Goal: Task Accomplishment & Management: Manage account settings

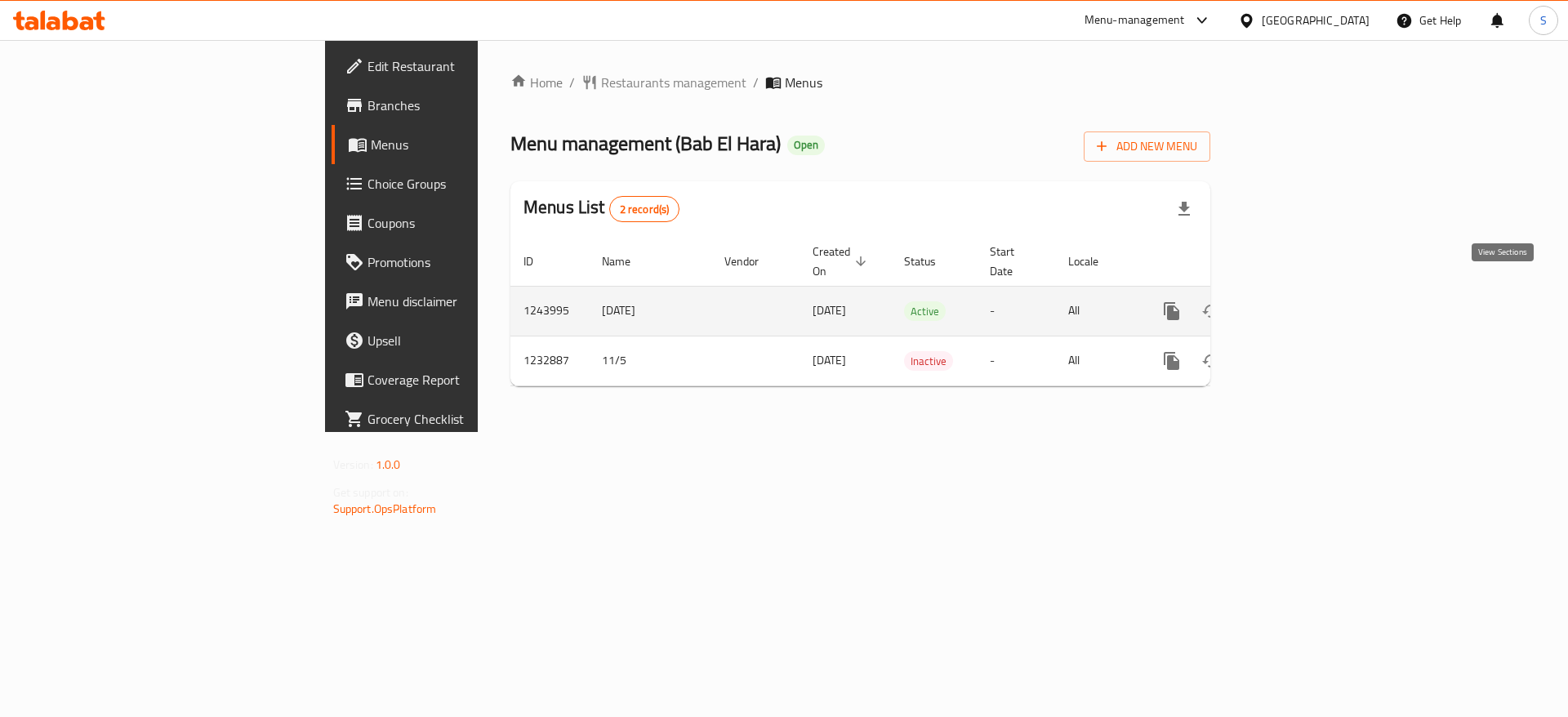
click at [1309, 303] on link "enhanced table" at bounding box center [1289, 311] width 39 height 39
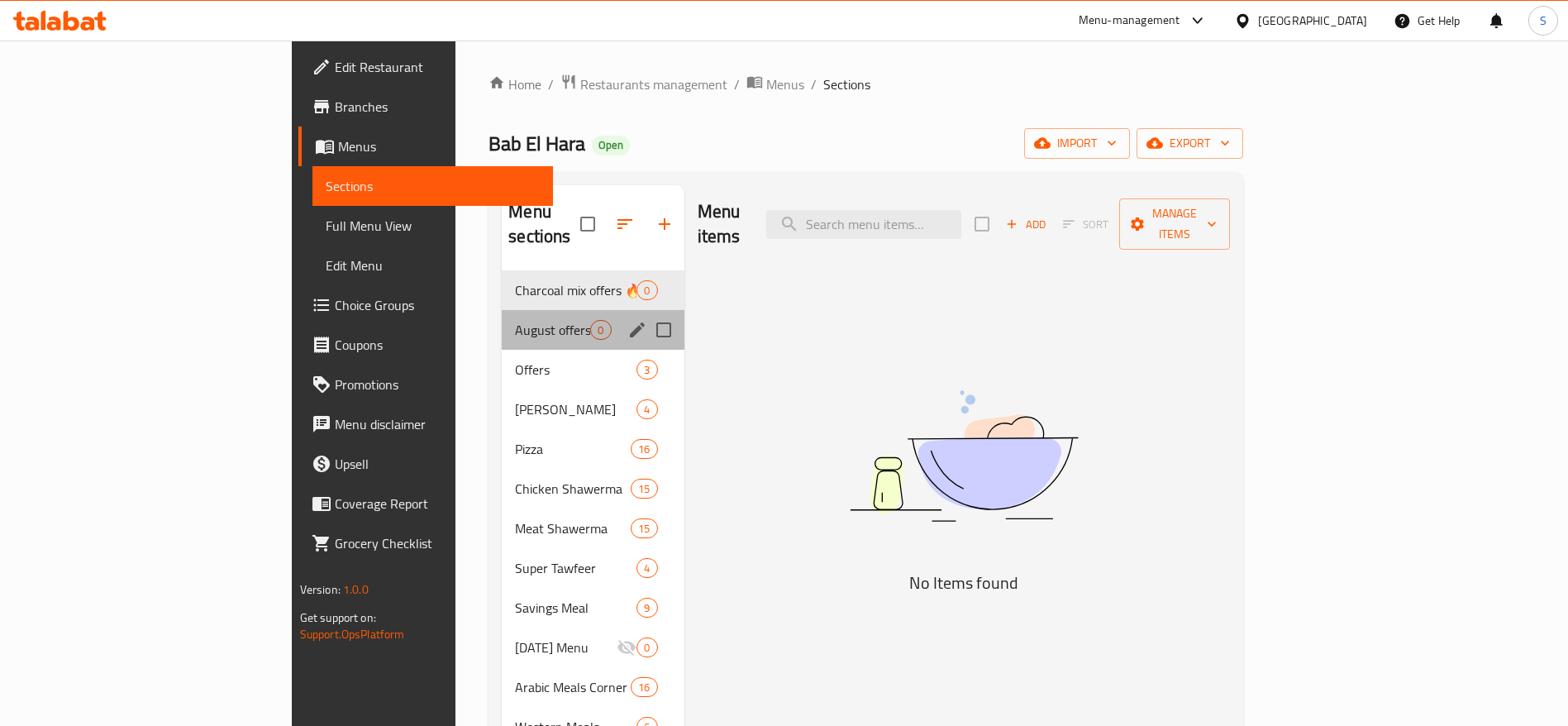
click at [502, 318] on div "August offers 0" at bounding box center [592, 330] width 182 height 40
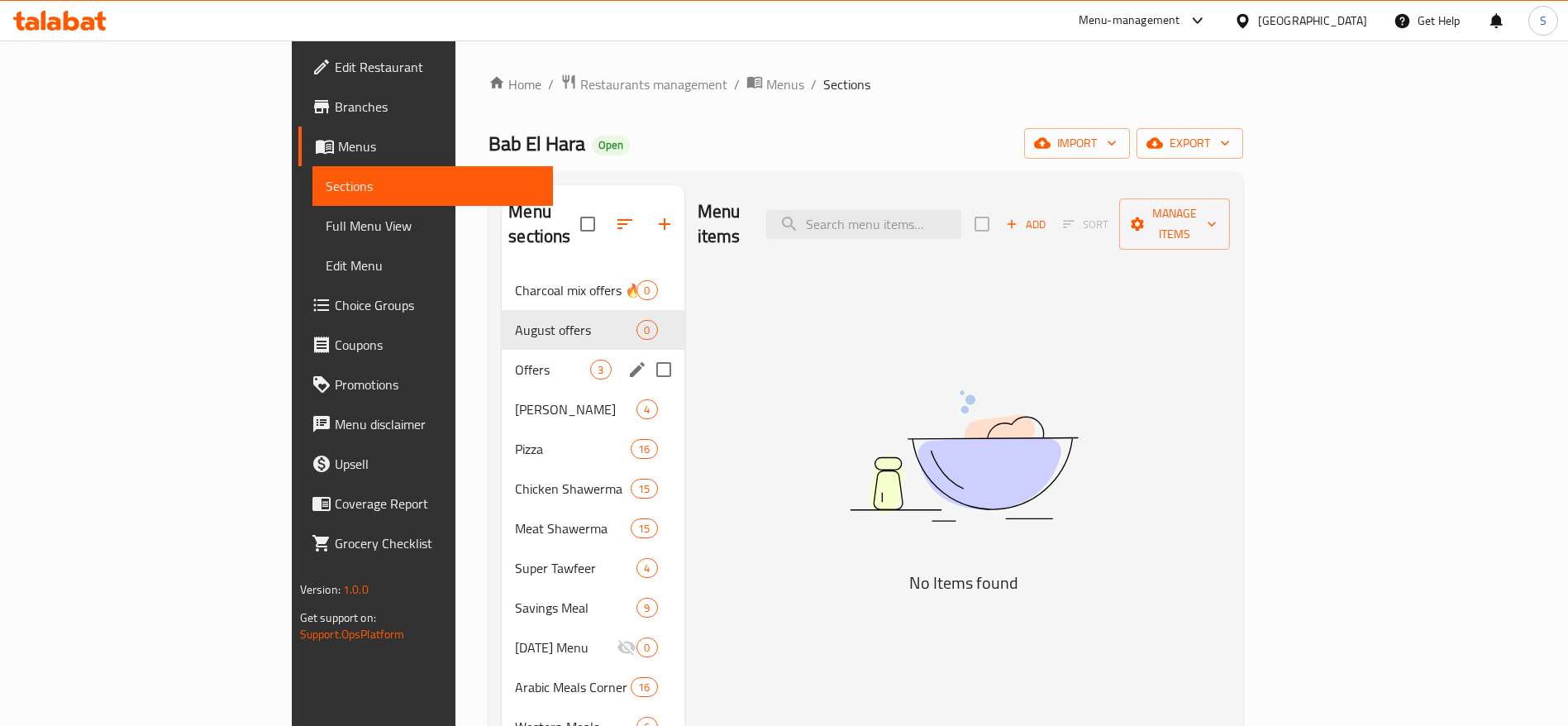
click at [515, 360] on span "Offers" at bounding box center [552, 369] width 75 height 20
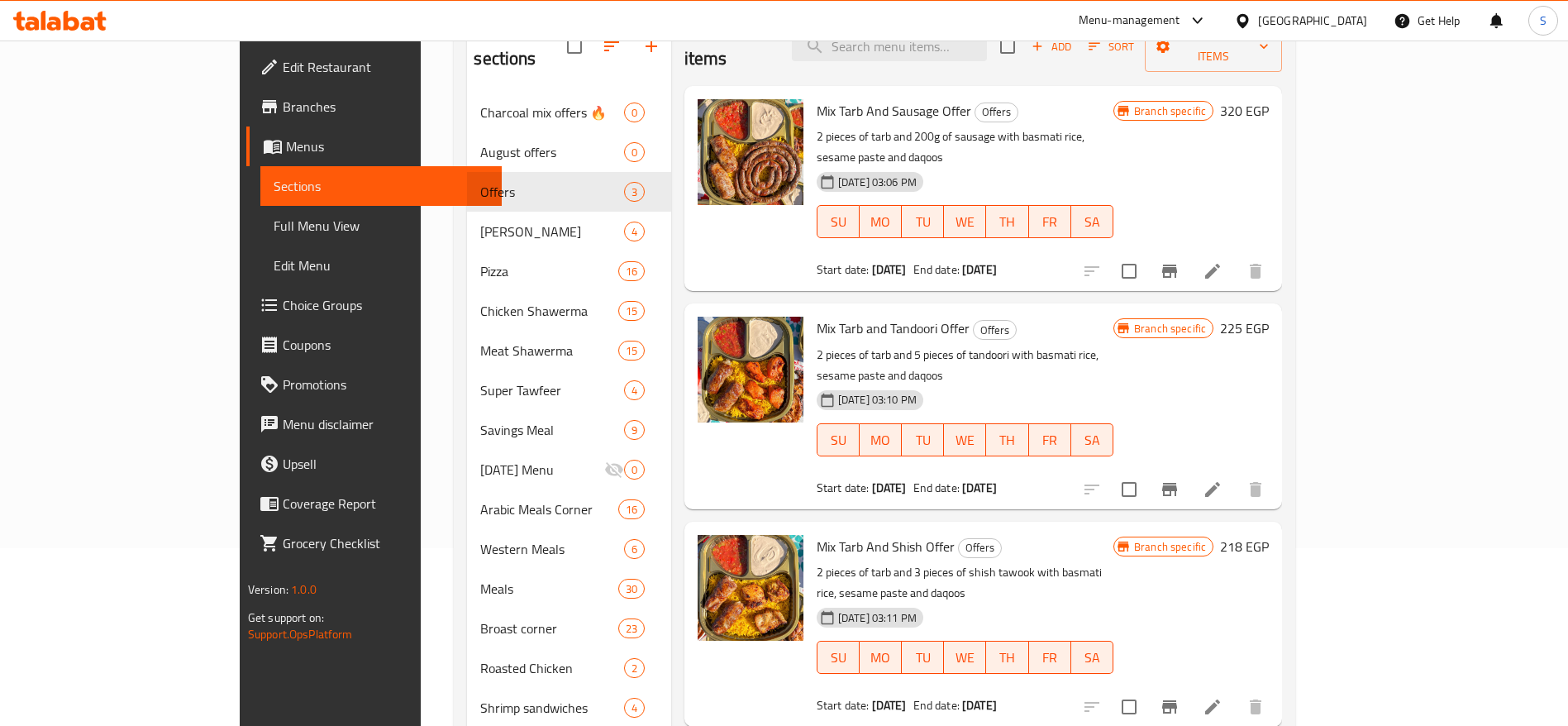
scroll to position [124, 0]
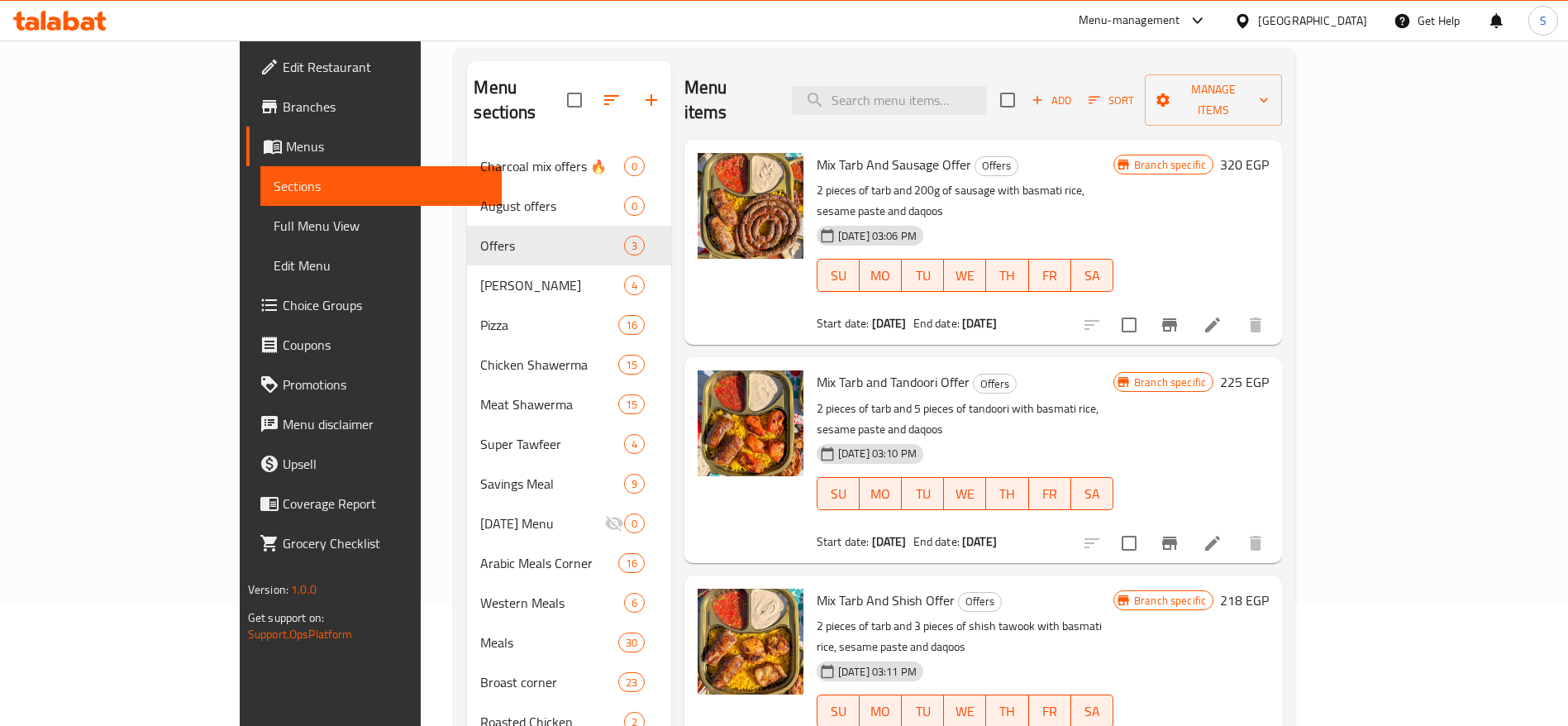
click at [818, 437] on div "[DATE] 03:10 PM" at bounding box center [849, 454] width 77 height 33
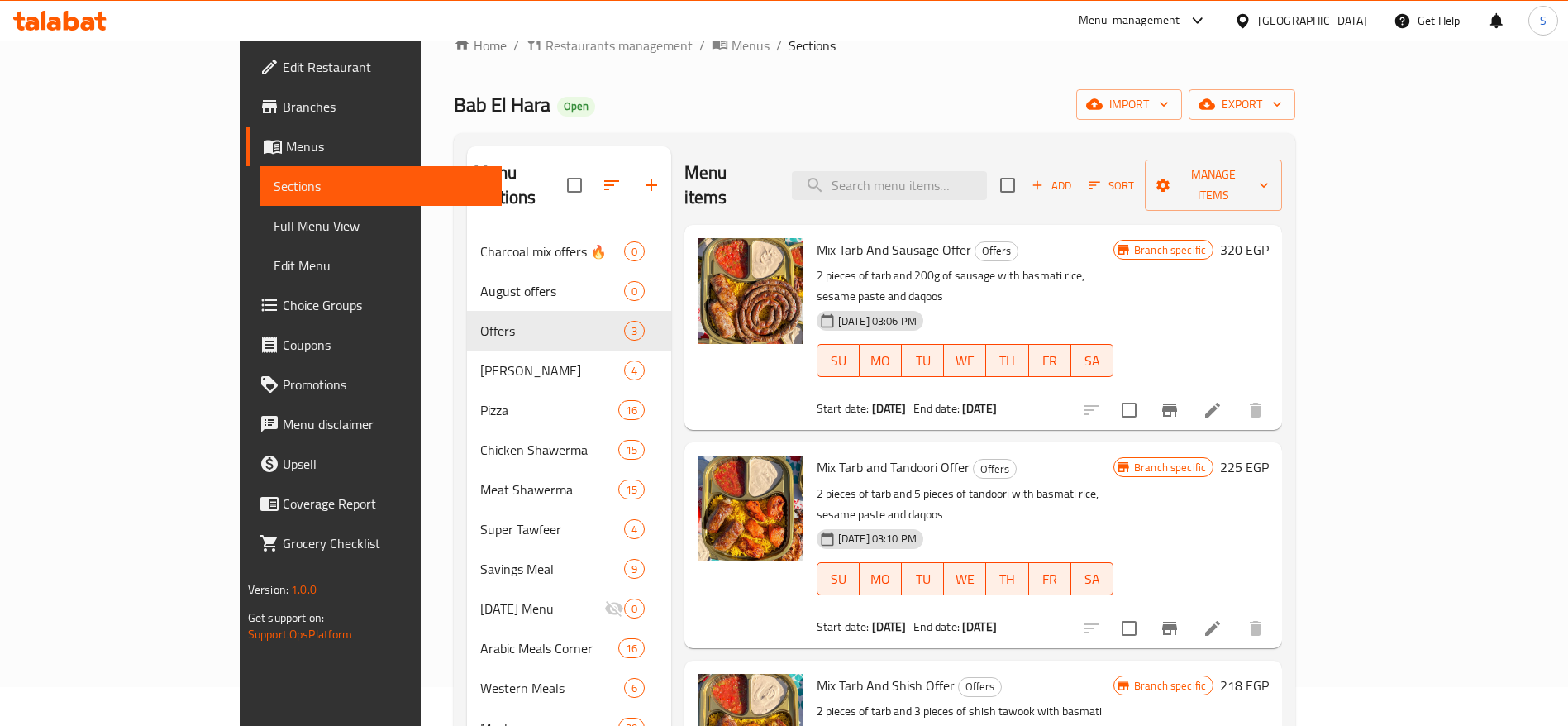
scroll to position [0, 0]
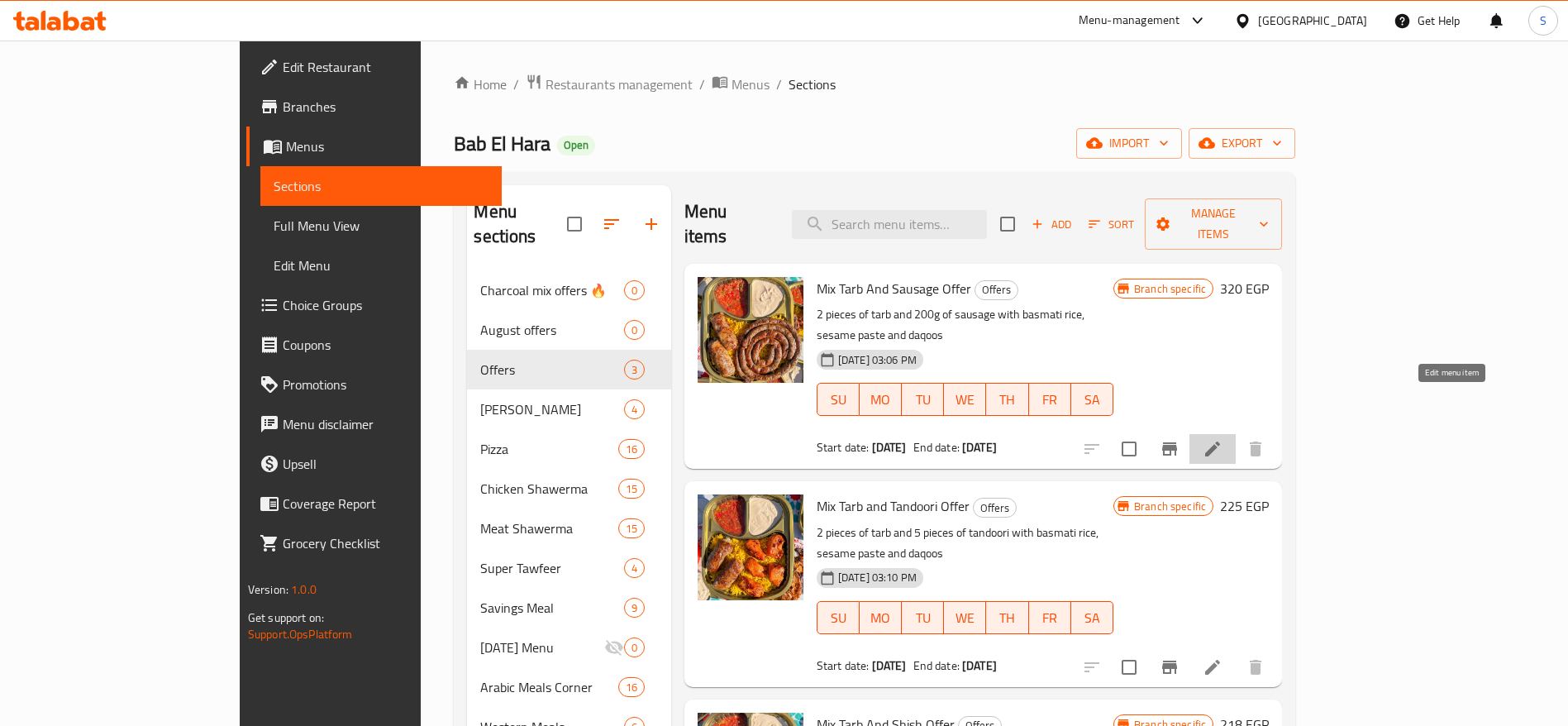
click at [1223, 439] on icon at bounding box center [1212, 449] width 20 height 20
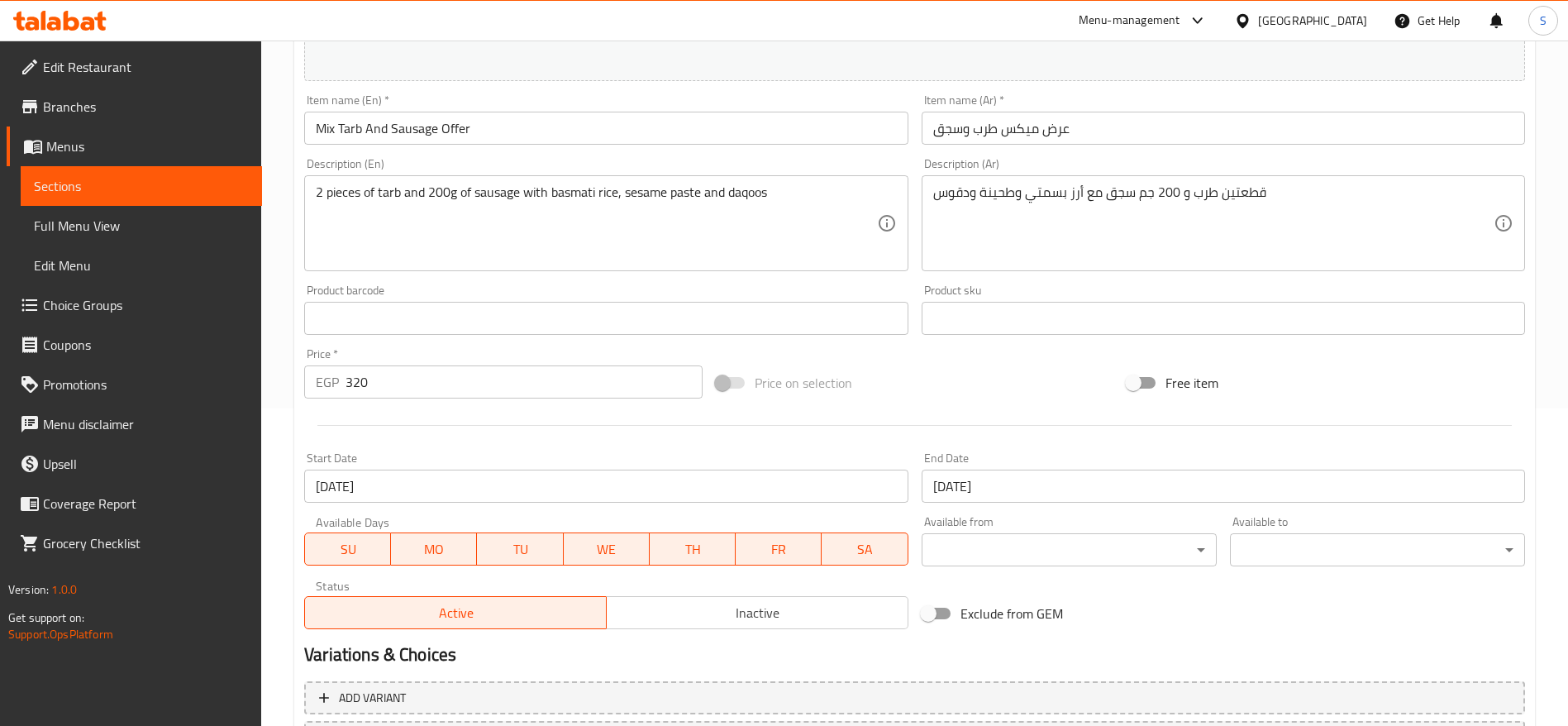
scroll to position [466, 0]
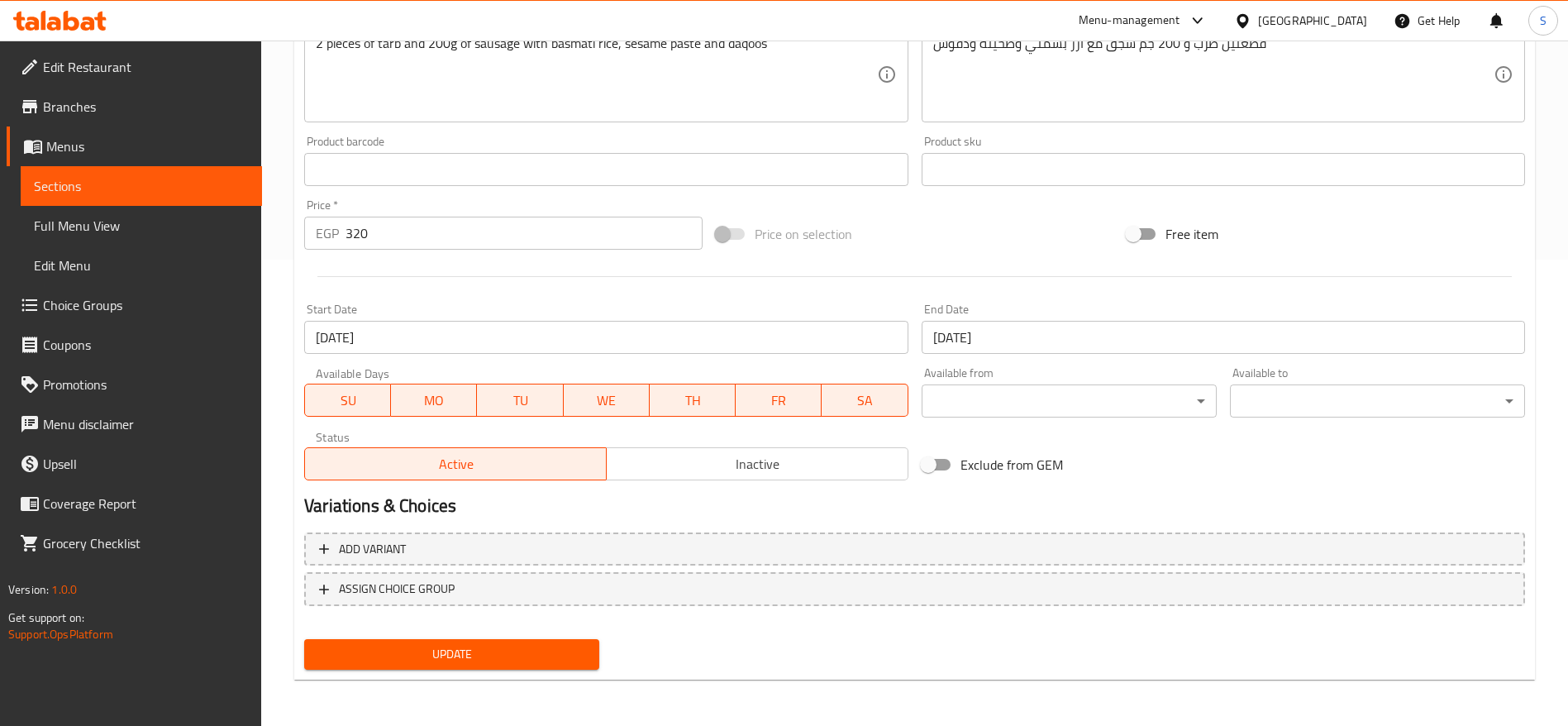
click at [1026, 329] on input "[DATE]" at bounding box center [1223, 337] width 604 height 33
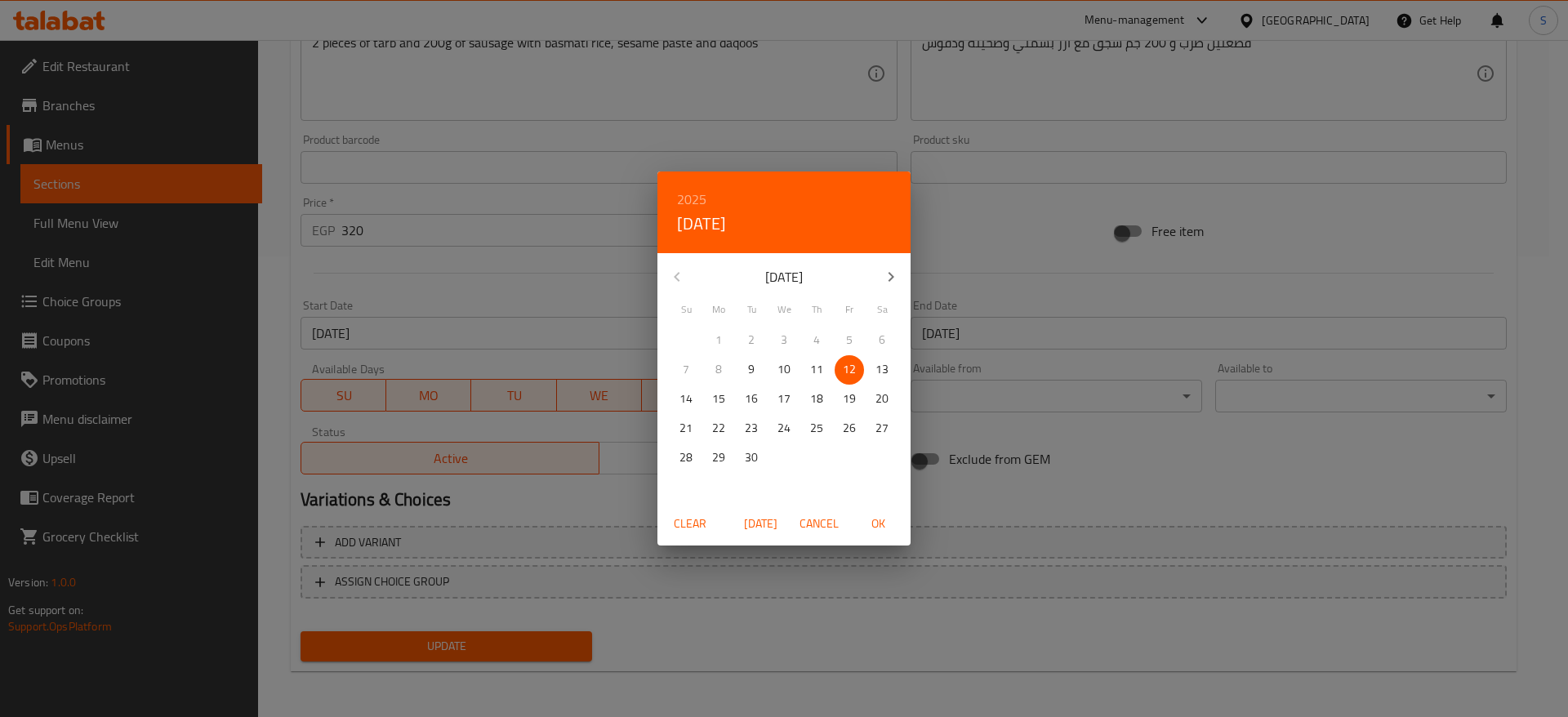
click at [887, 282] on icon "button" at bounding box center [891, 276] width 20 height 20
click at [845, 453] on p "31" at bounding box center [848, 458] width 13 height 20
click at [873, 522] on span "OK" at bounding box center [878, 524] width 39 height 20
type input "[DATE]"
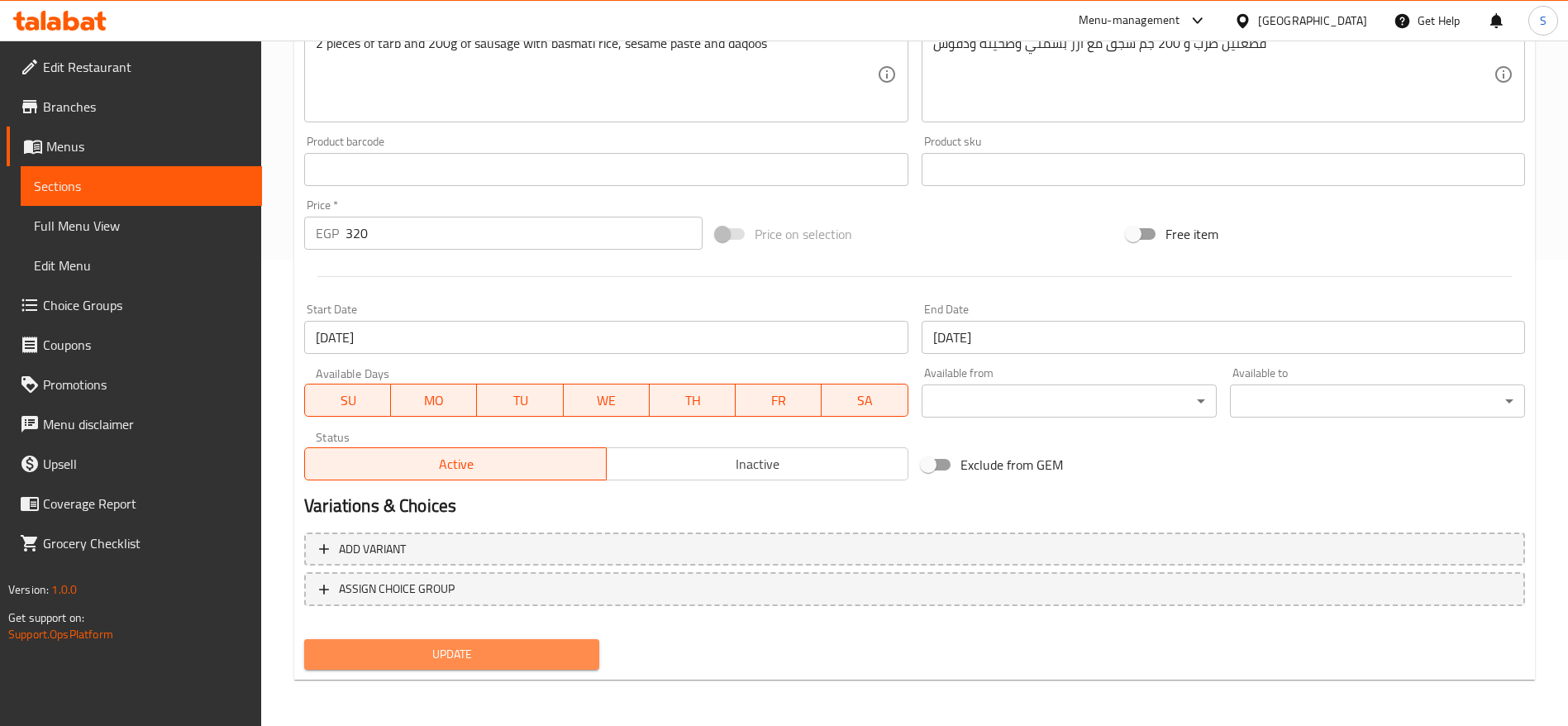
click at [566, 653] on span "Update" at bounding box center [452, 655] width 269 height 21
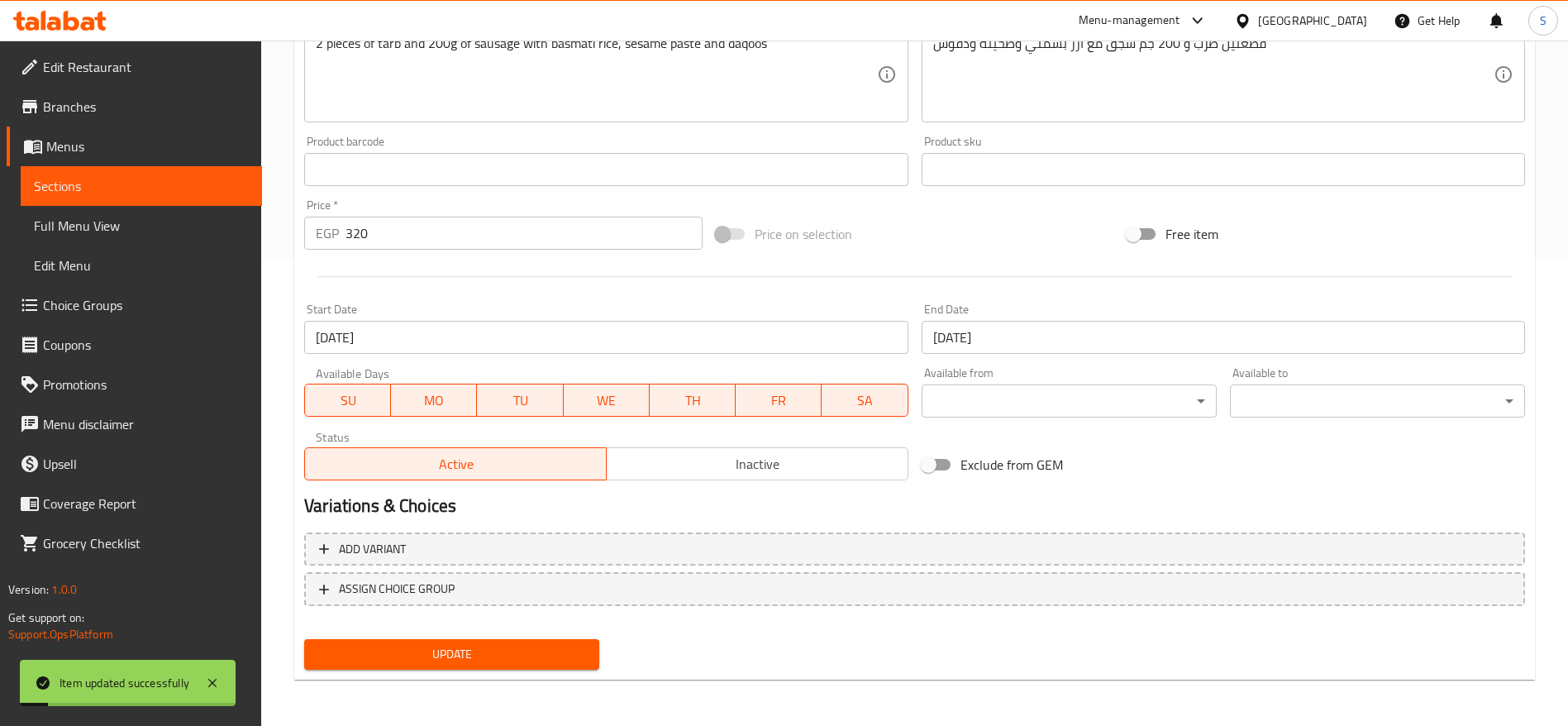
click at [114, 177] on span "Sections" at bounding box center [141, 185] width 215 height 20
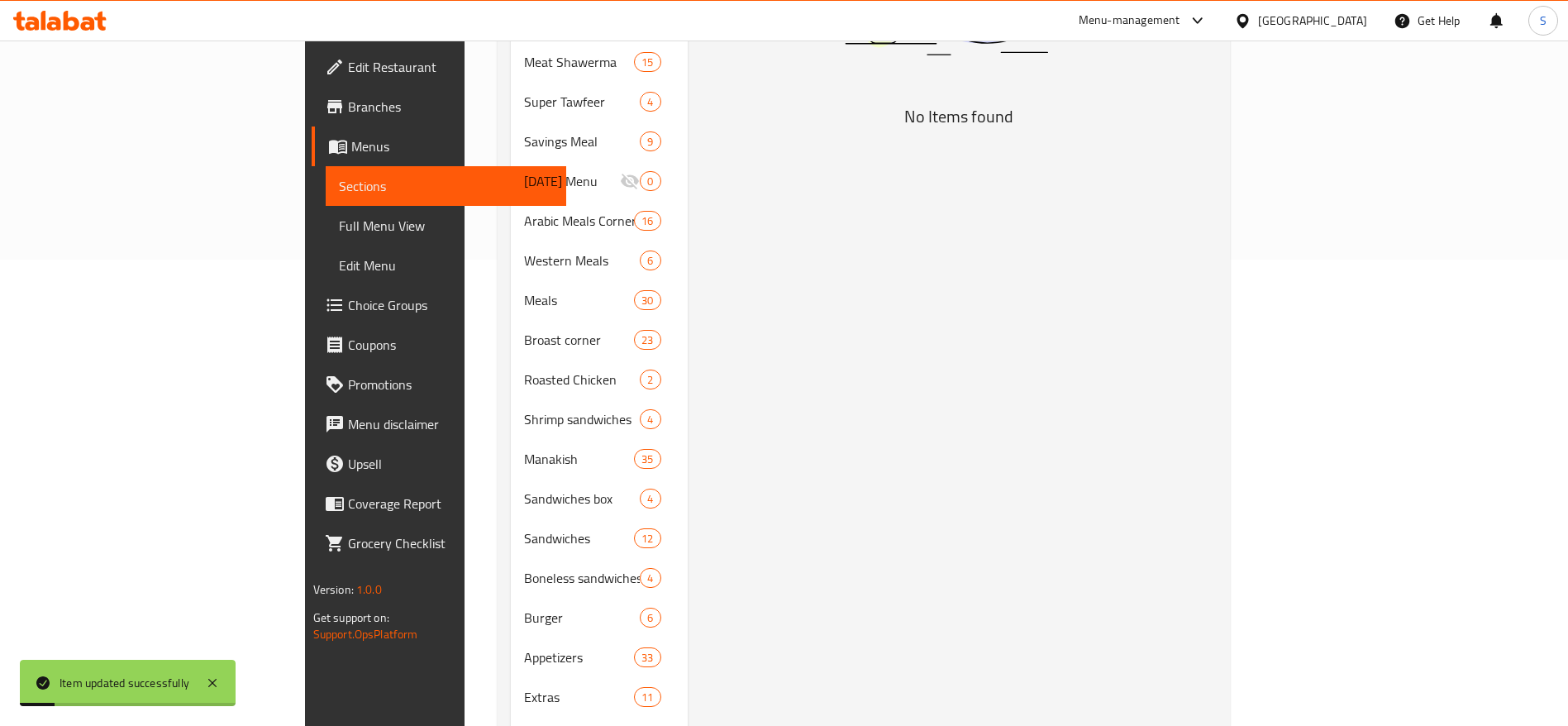
scroll to position [232, 0]
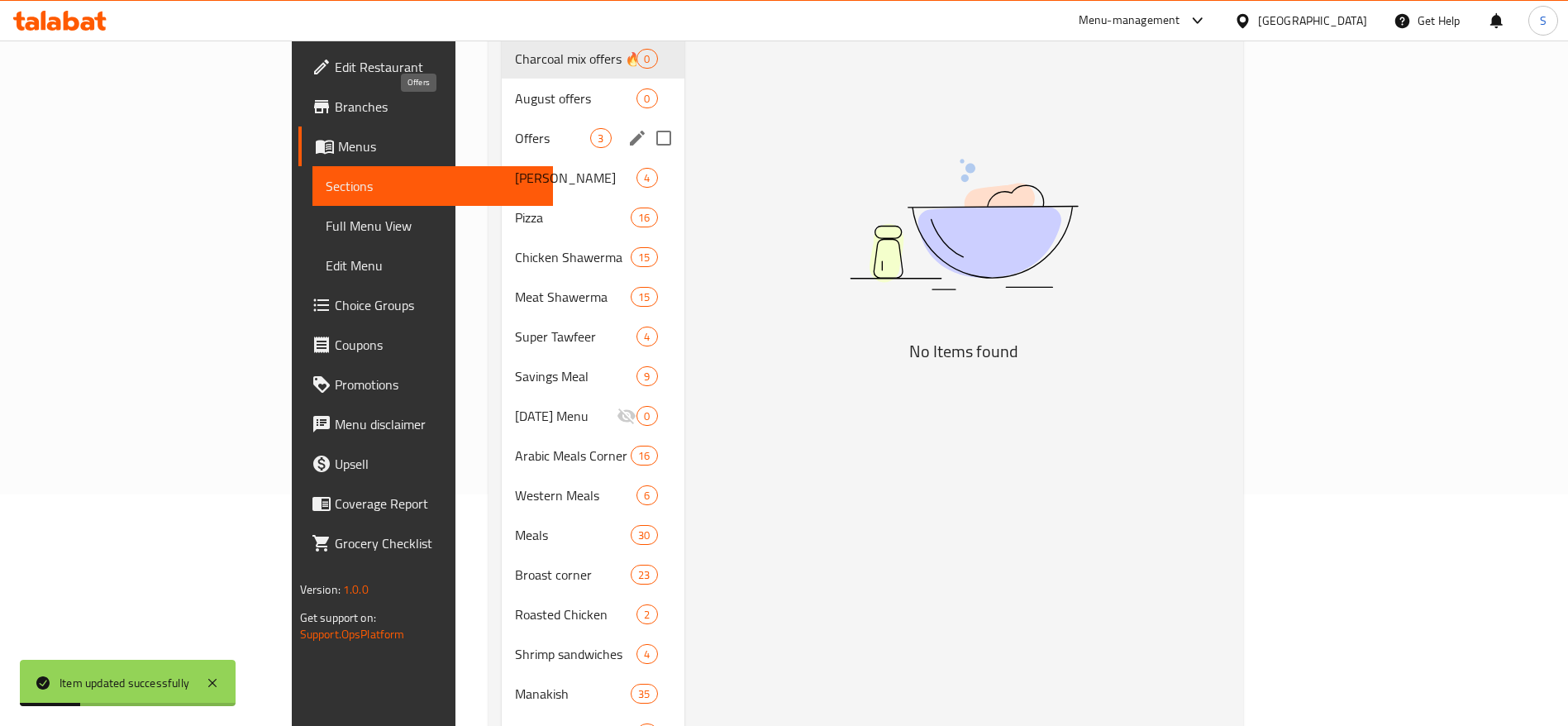
click at [515, 128] on span "Offers" at bounding box center [552, 138] width 75 height 20
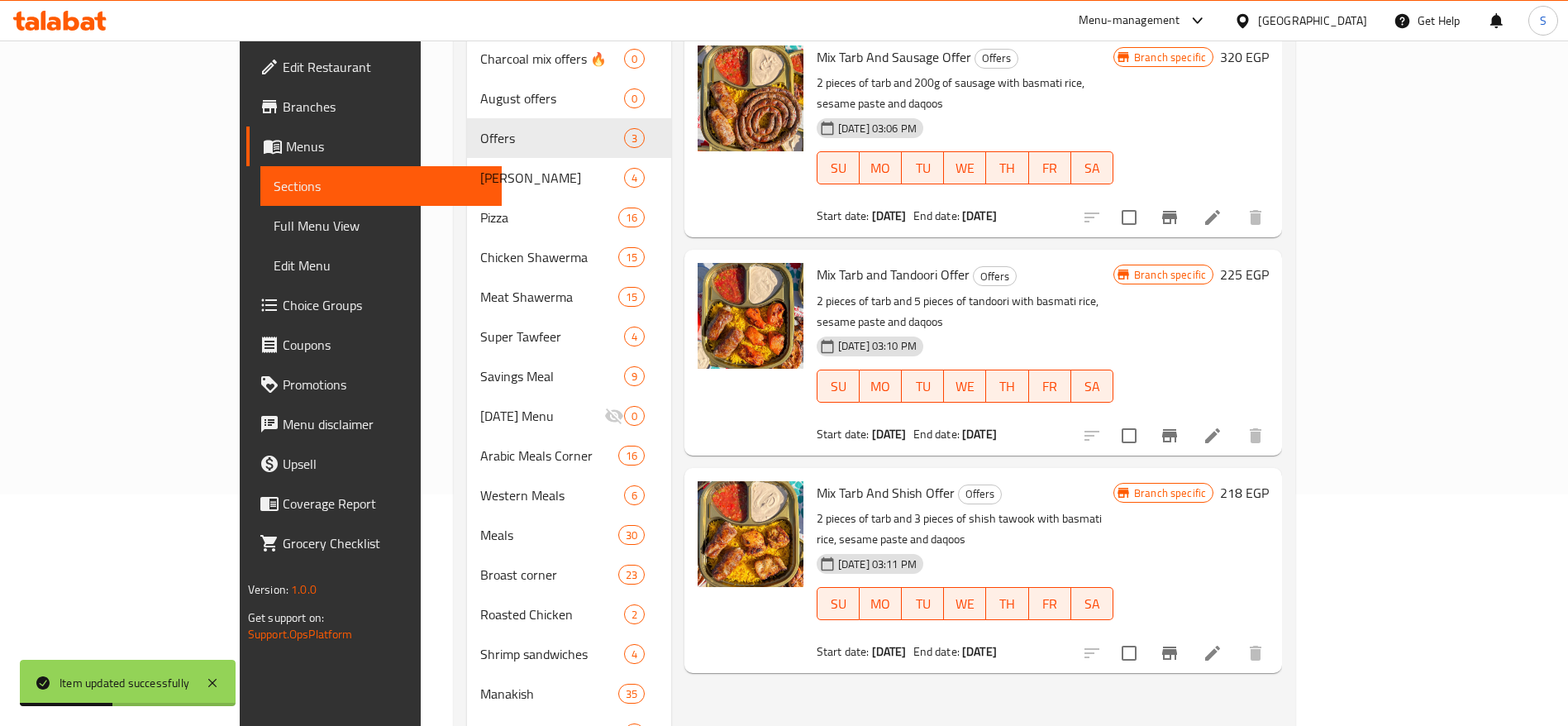
scroll to position [356, 0]
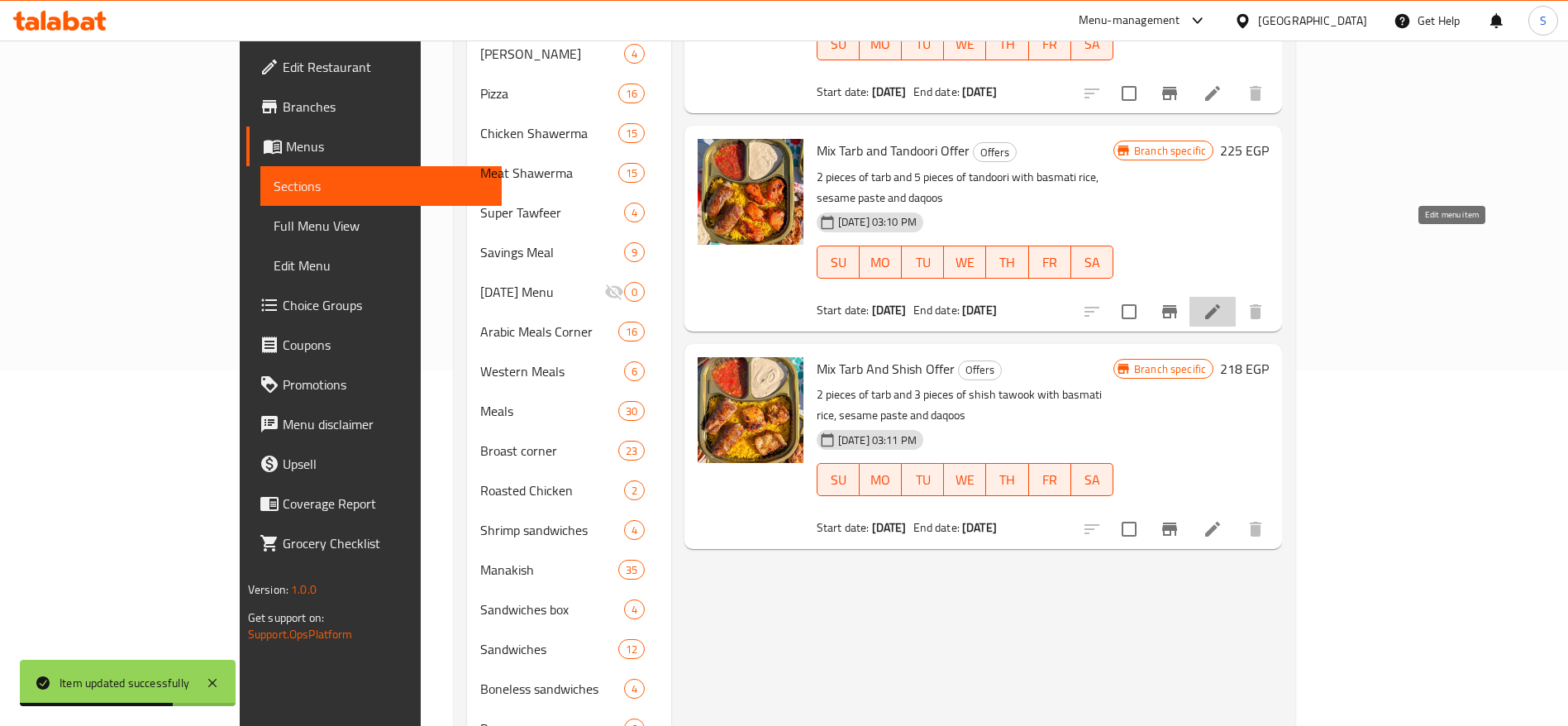
click at [1220, 304] on icon at bounding box center [1212, 311] width 15 height 15
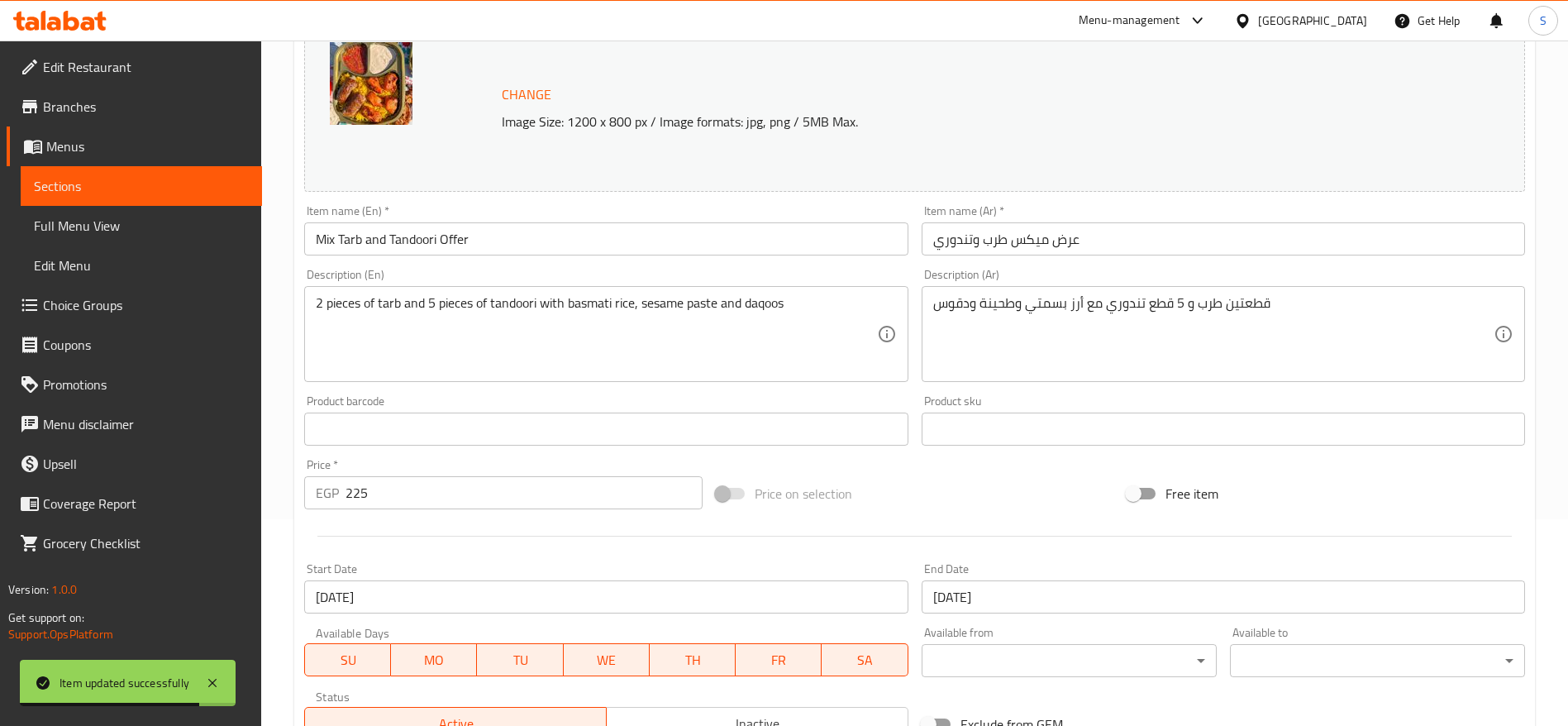
scroll to position [248, 0]
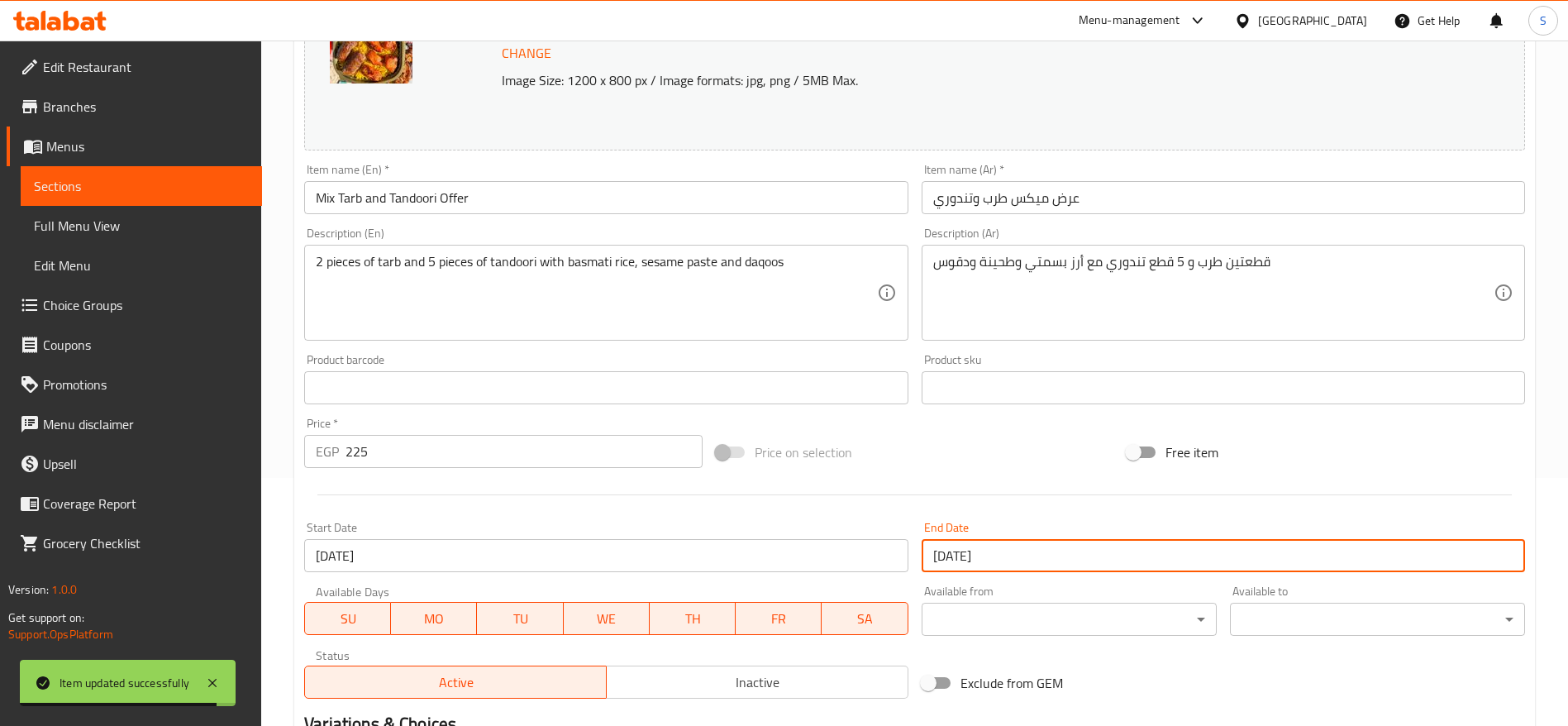
click at [1050, 553] on input "[DATE]" at bounding box center [1223, 555] width 604 height 33
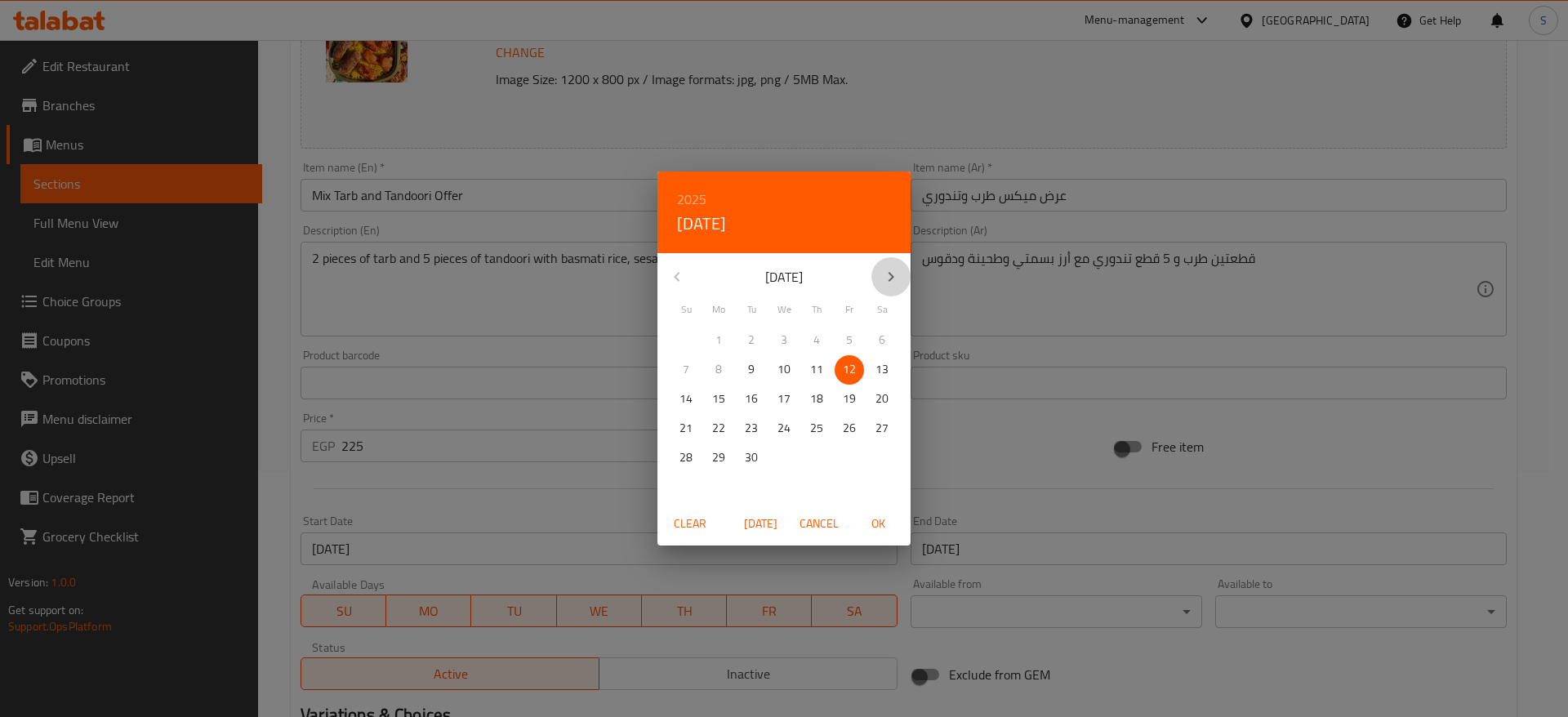
click at [885, 275] on icon "button" at bounding box center [891, 276] width 20 height 20
click at [856, 456] on span "31" at bounding box center [849, 458] width 30 height 20
click at [888, 521] on span "OK" at bounding box center [878, 524] width 39 height 20
type input "[DATE]"
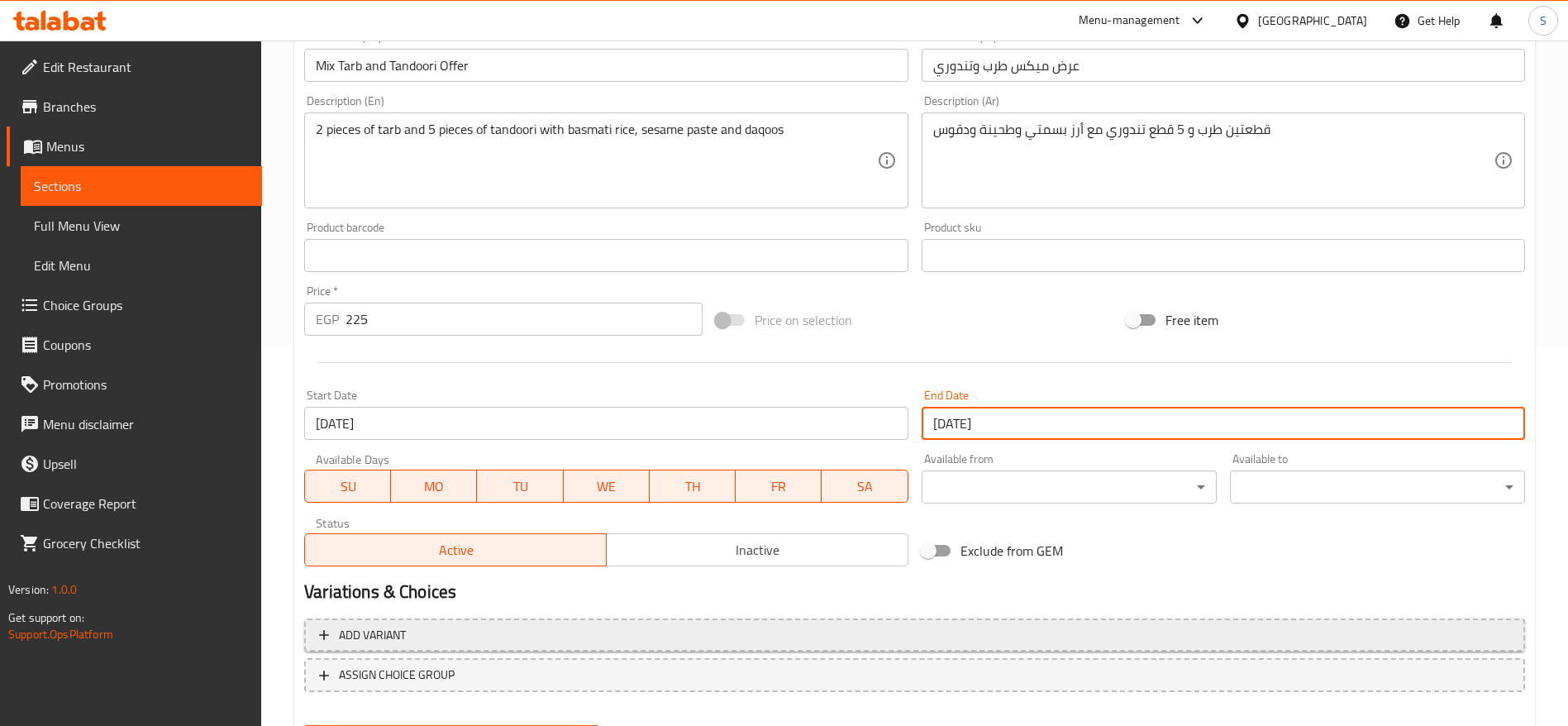
scroll to position [466, 0]
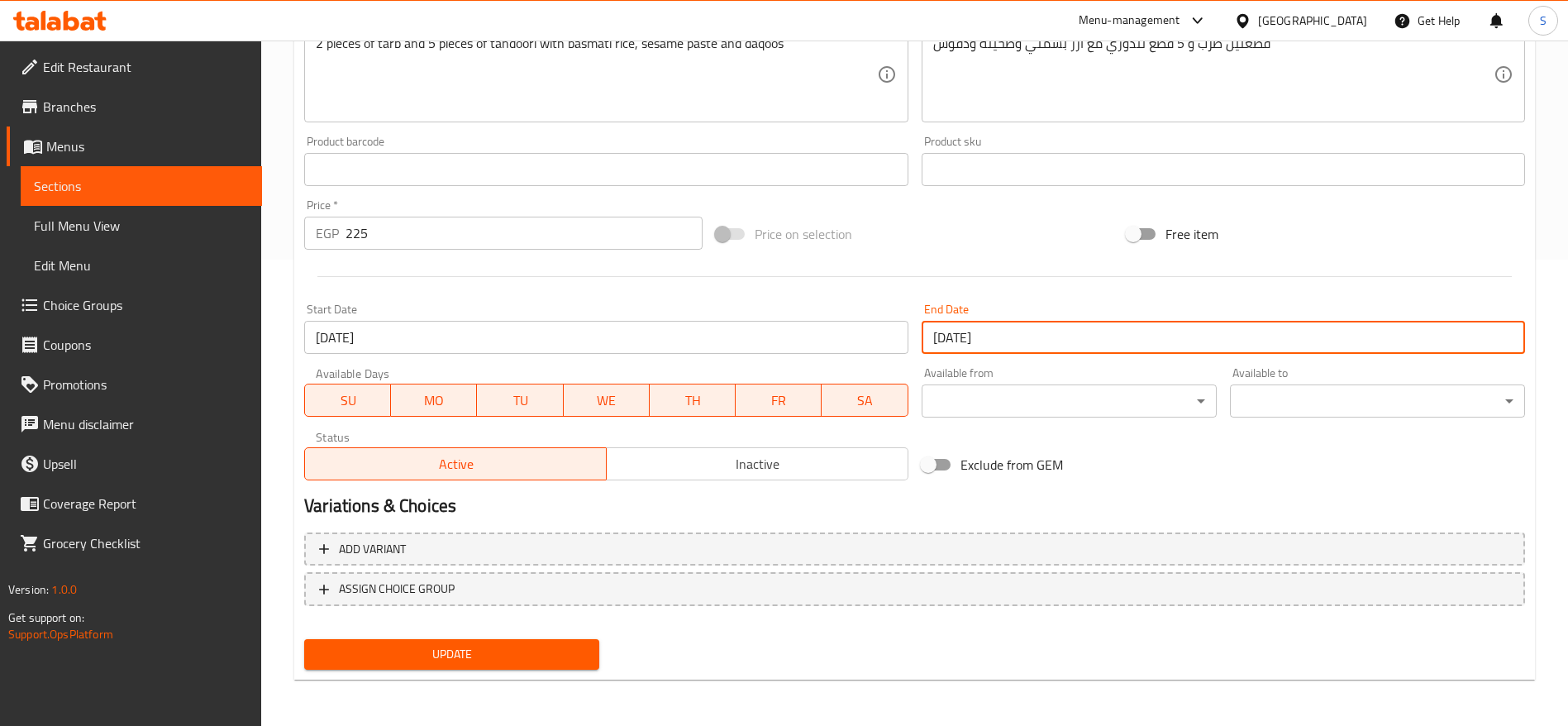
click at [589, 661] on button "Update" at bounding box center [451, 655] width 295 height 31
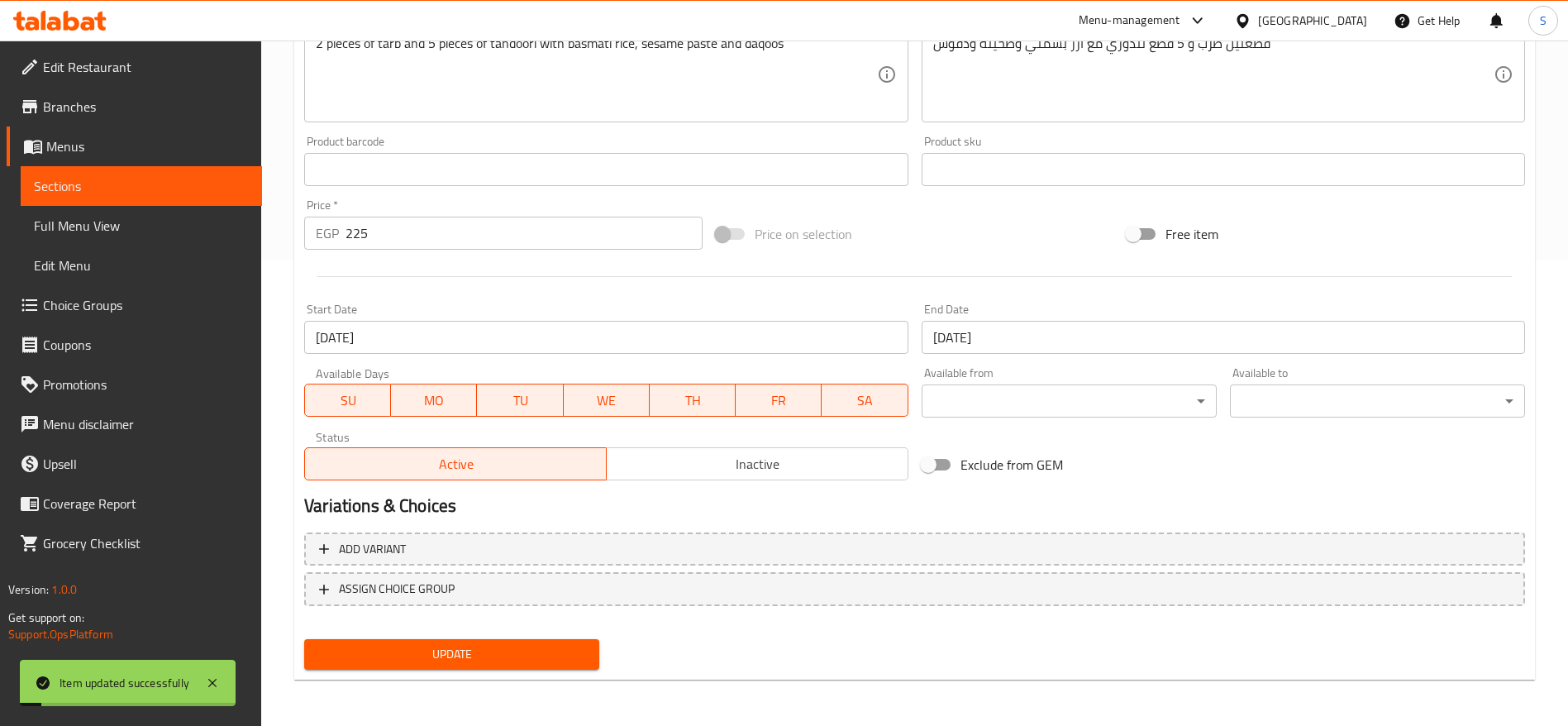
click at [114, 200] on link "Sections" at bounding box center [141, 186] width 241 height 40
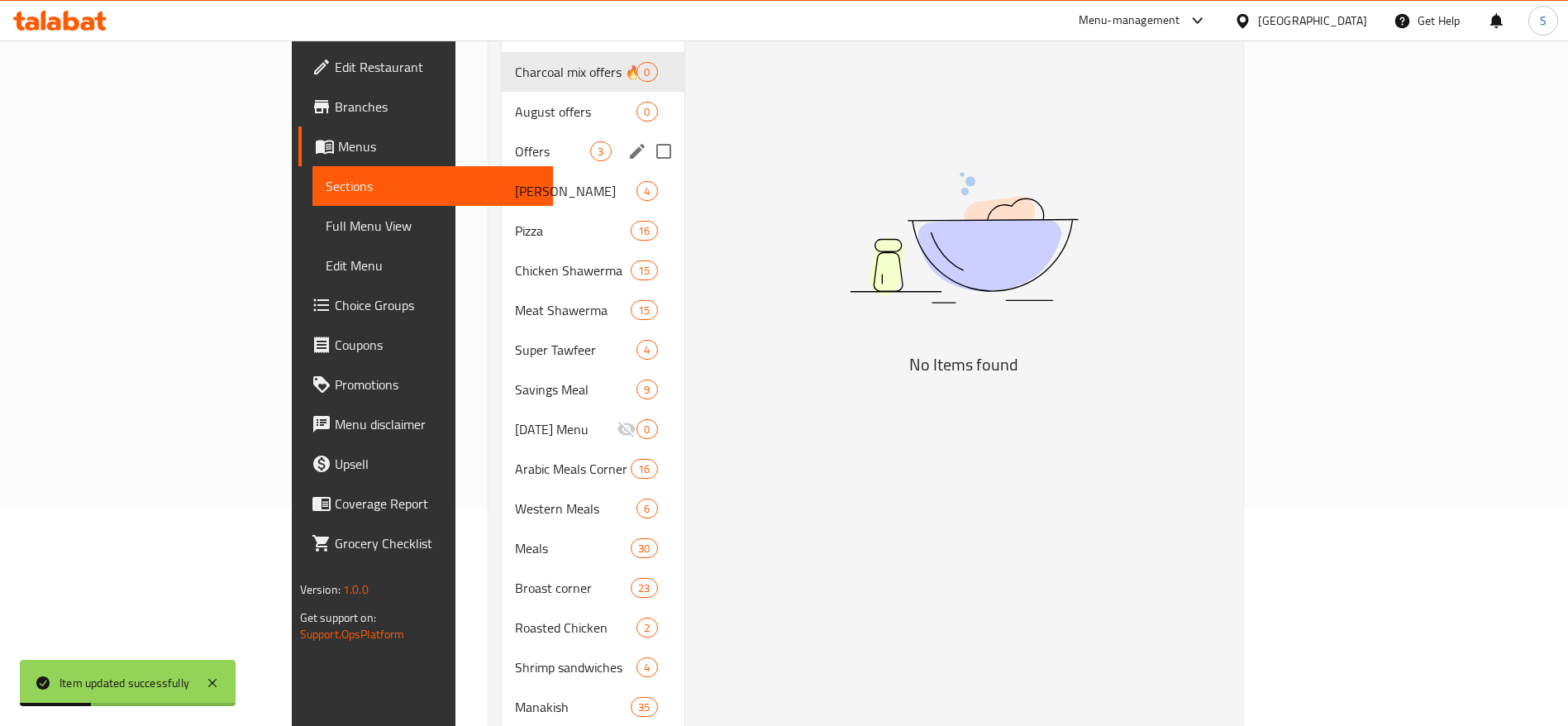
scroll to position [94, 0]
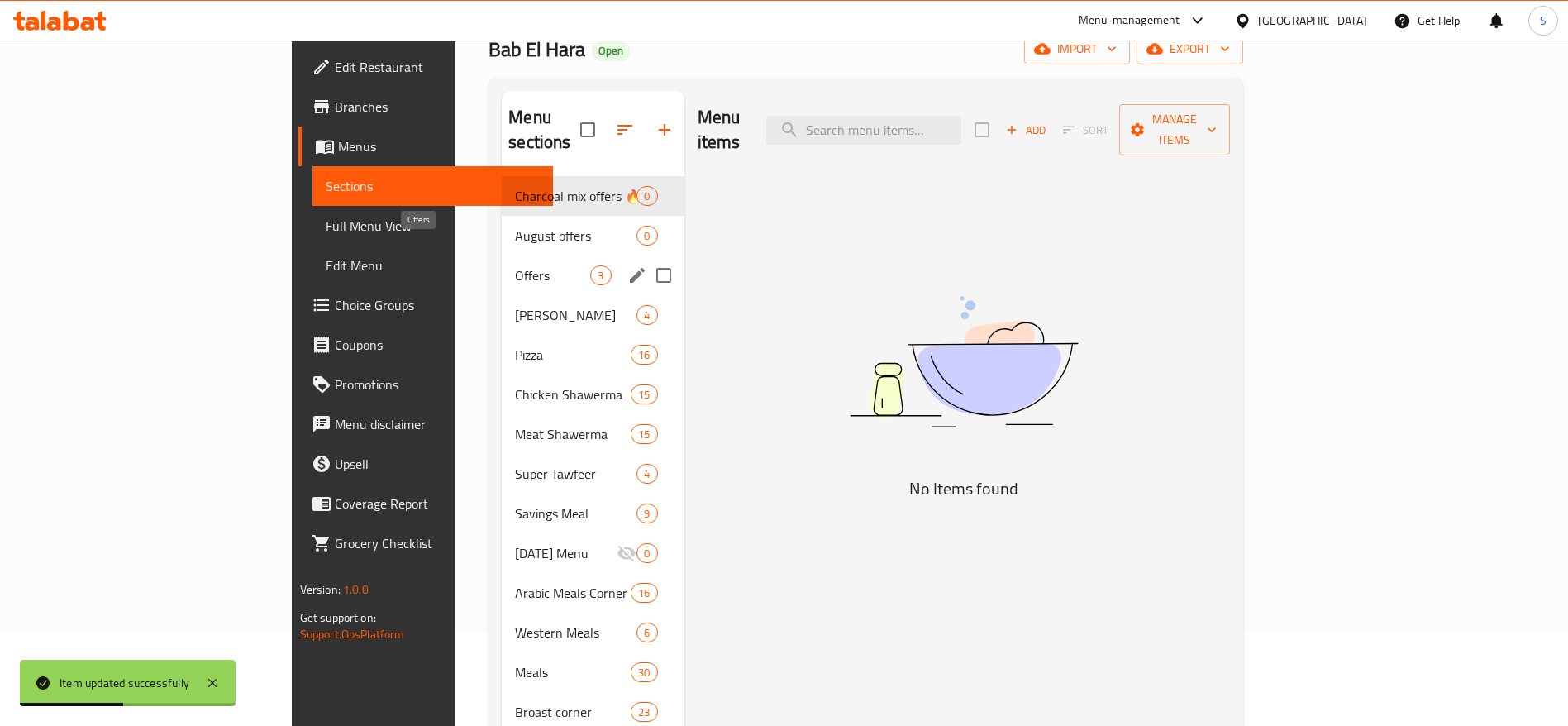
click at [515, 265] on span "Offers" at bounding box center [552, 275] width 75 height 20
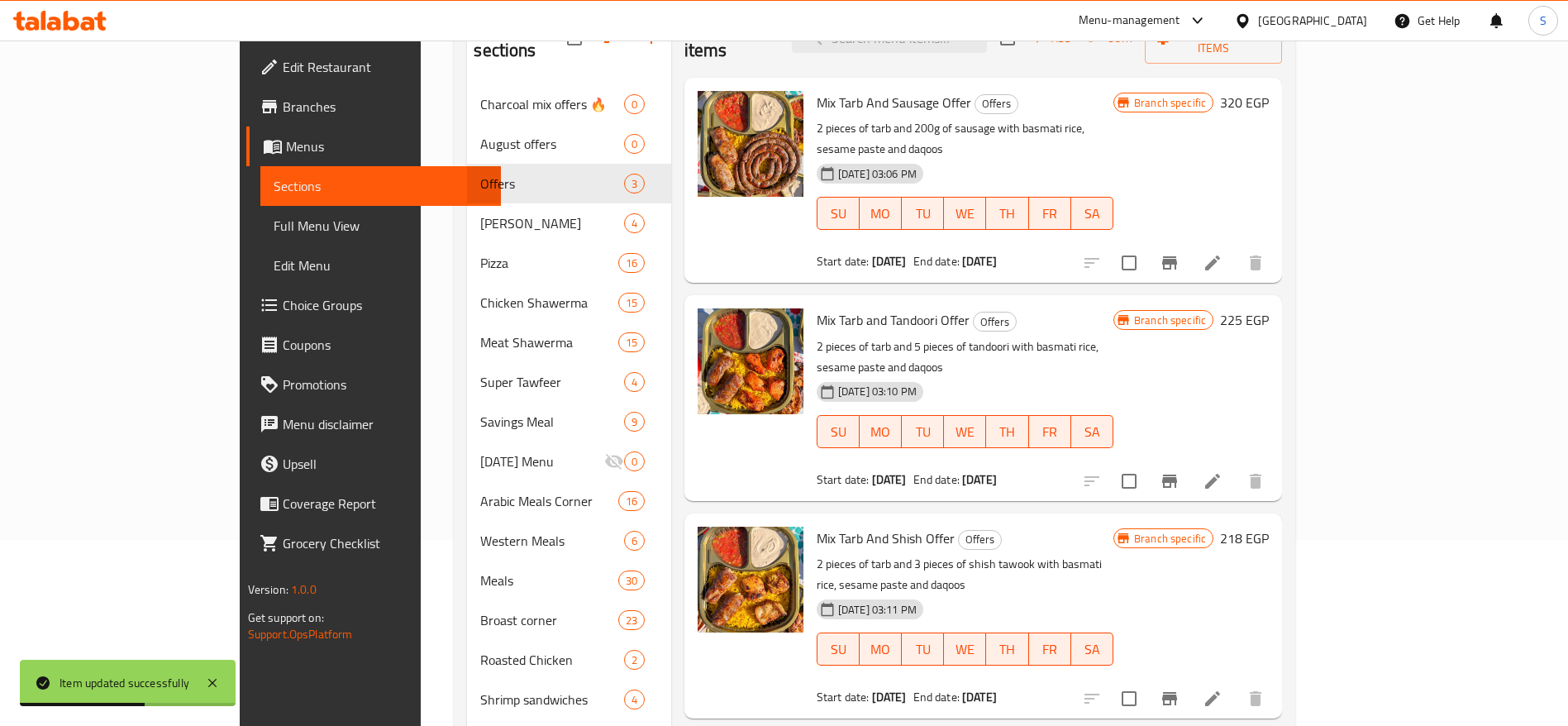
scroll to position [218, 0]
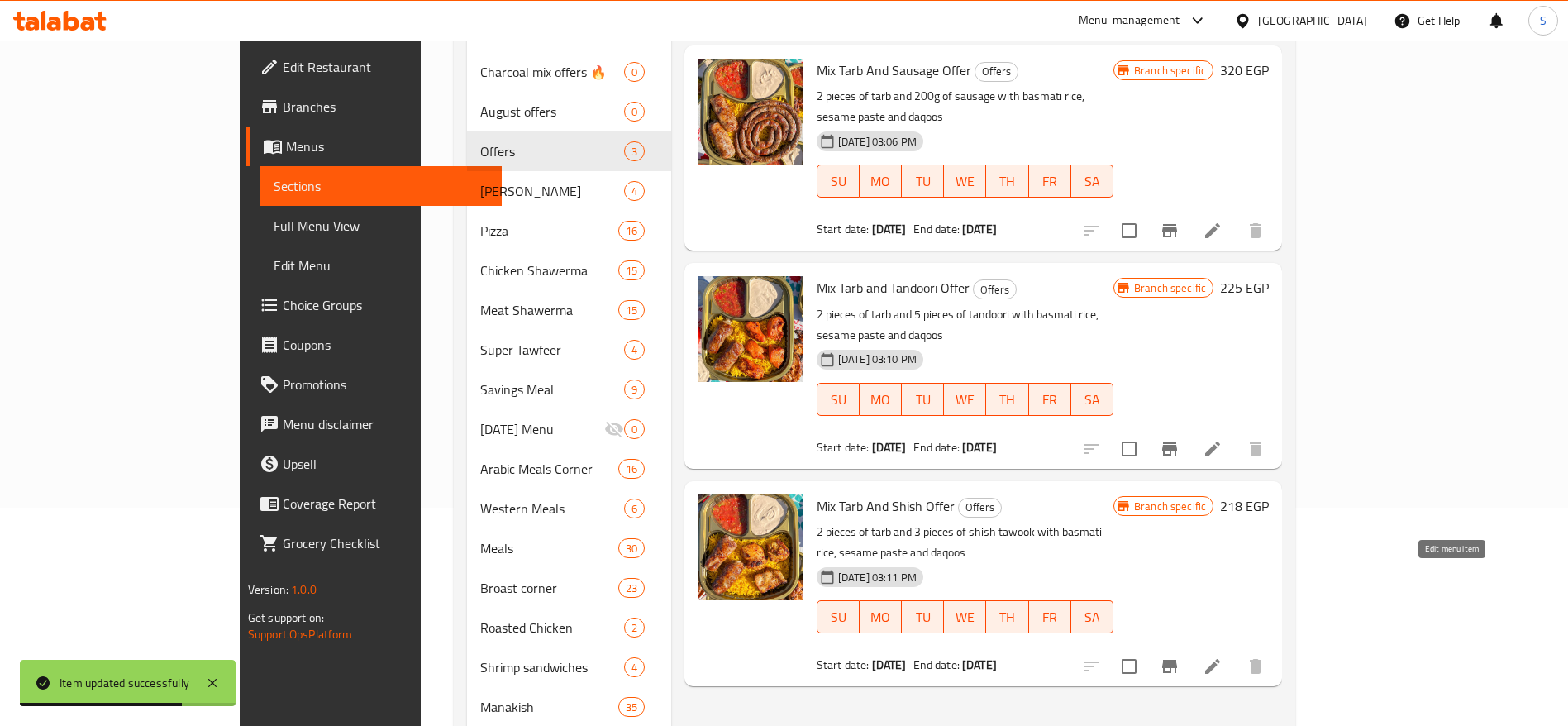
click at [1223, 656] on icon at bounding box center [1212, 666] width 20 height 20
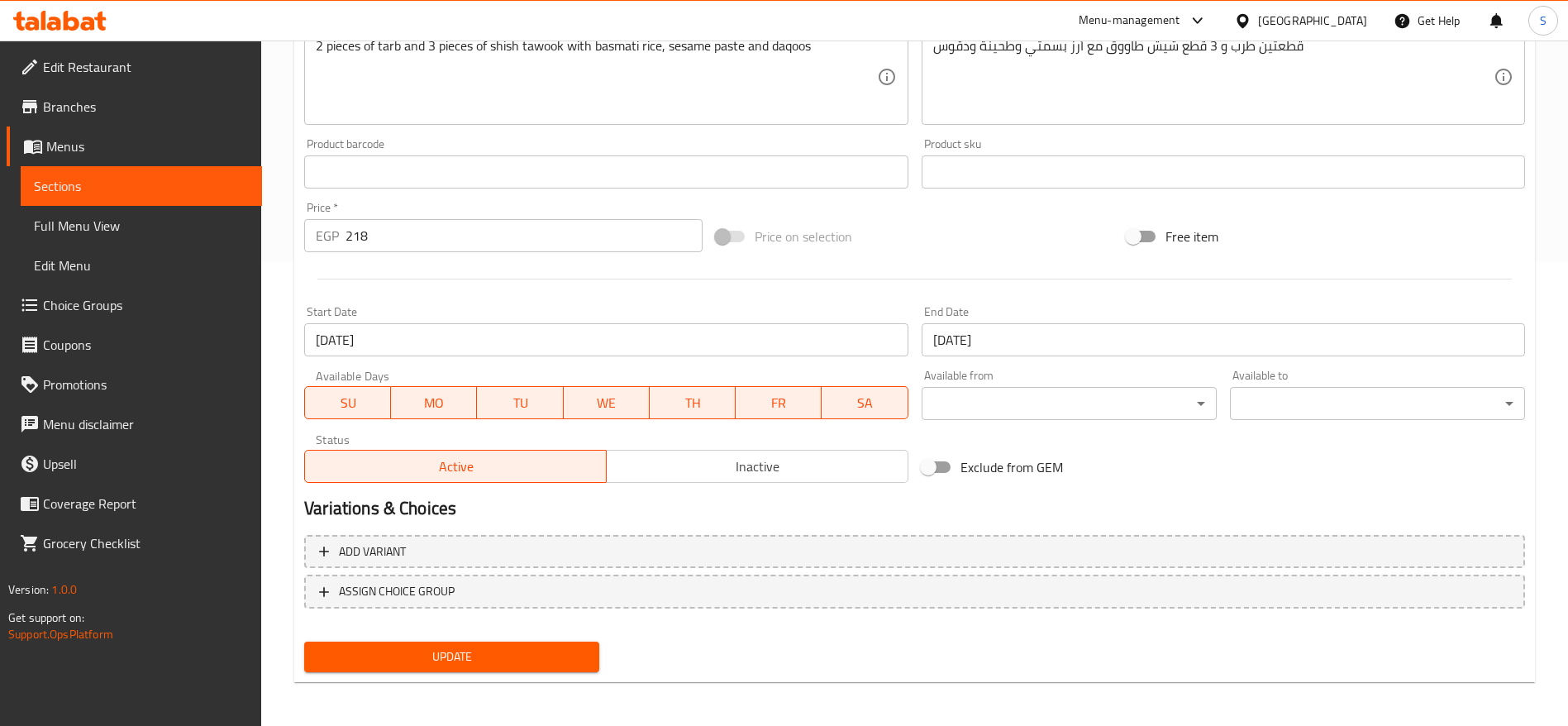
scroll to position [466, 0]
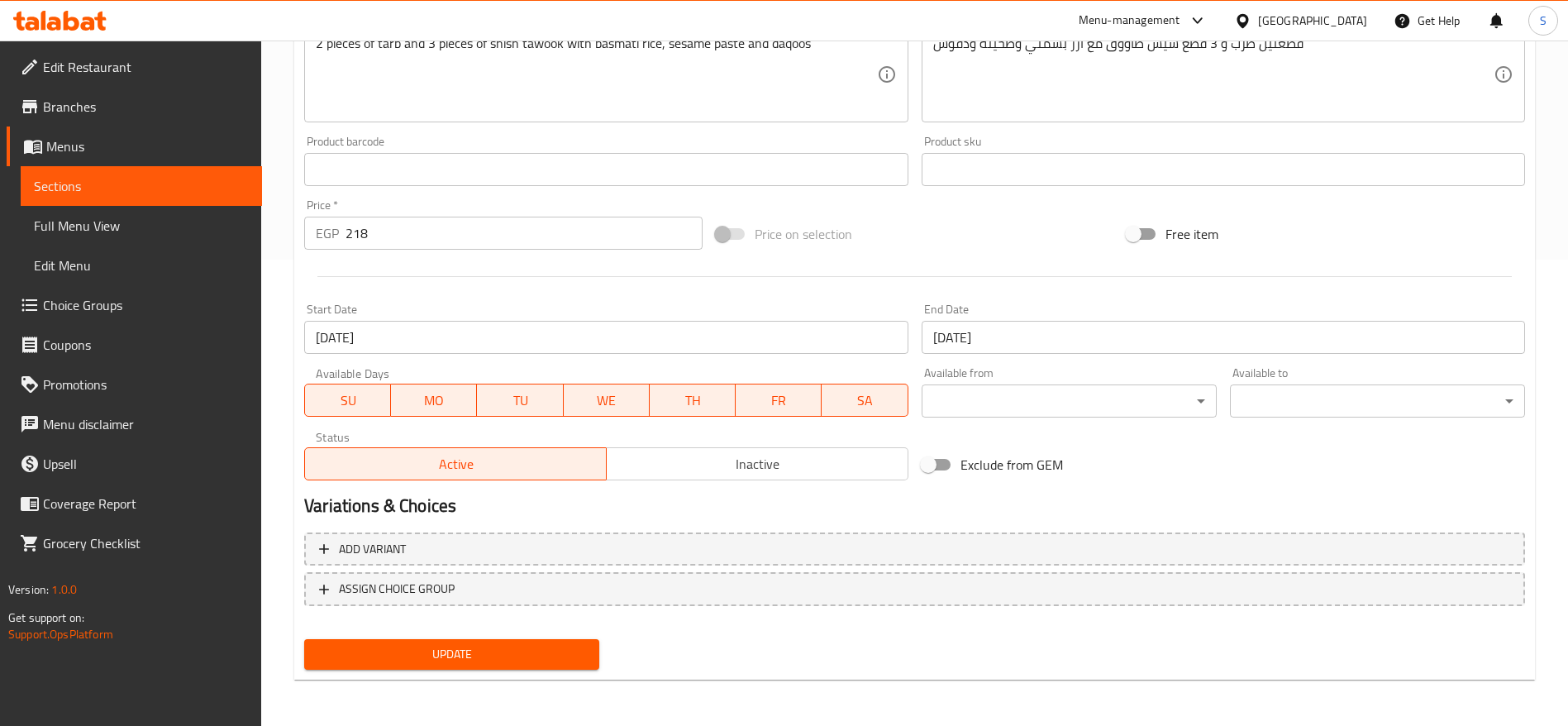
click at [1004, 349] on input "[DATE]" at bounding box center [1223, 337] width 604 height 33
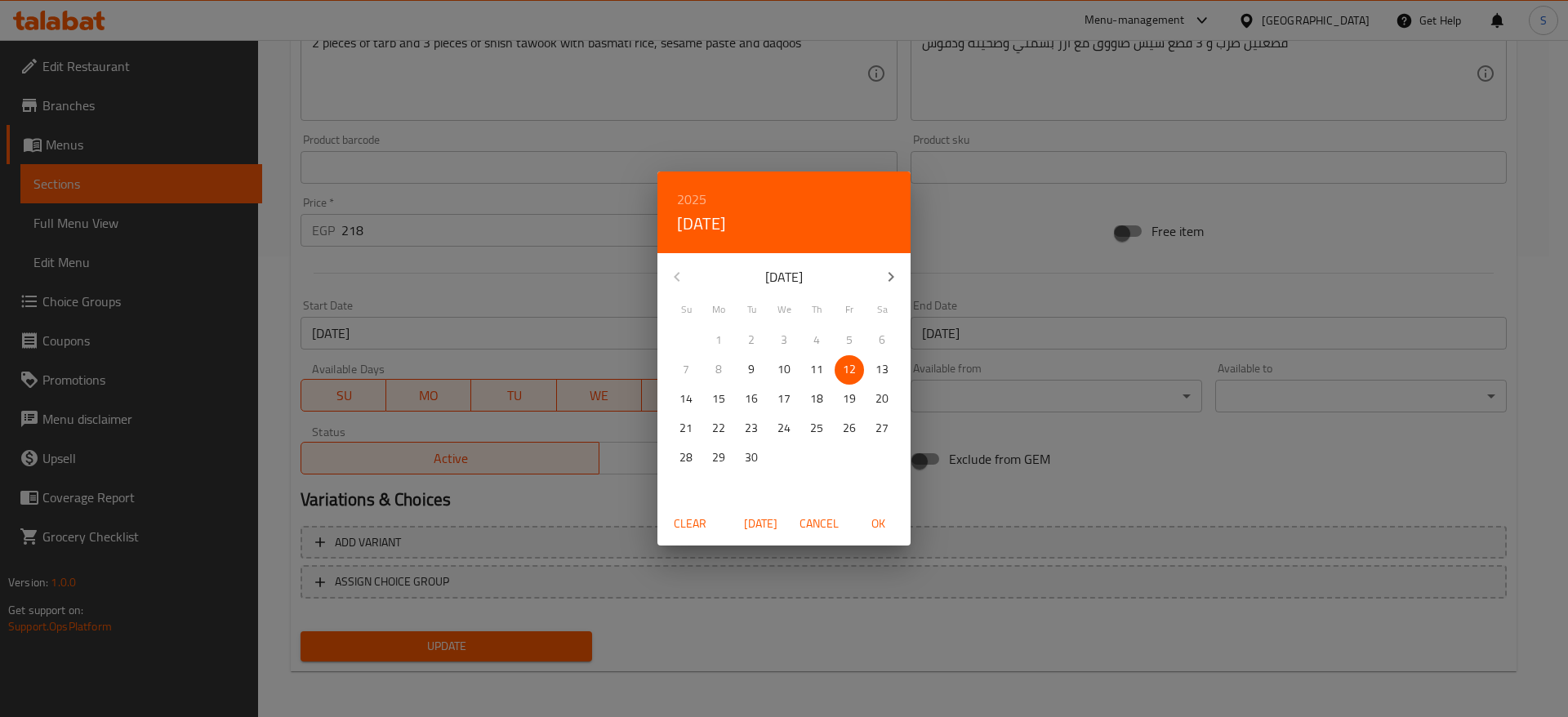
click at [893, 263] on button "button" at bounding box center [891, 276] width 39 height 39
click at [857, 459] on span "31" at bounding box center [849, 458] width 30 height 20
click at [887, 537] on button "OK" at bounding box center [877, 524] width 52 height 31
type input "[DATE]"
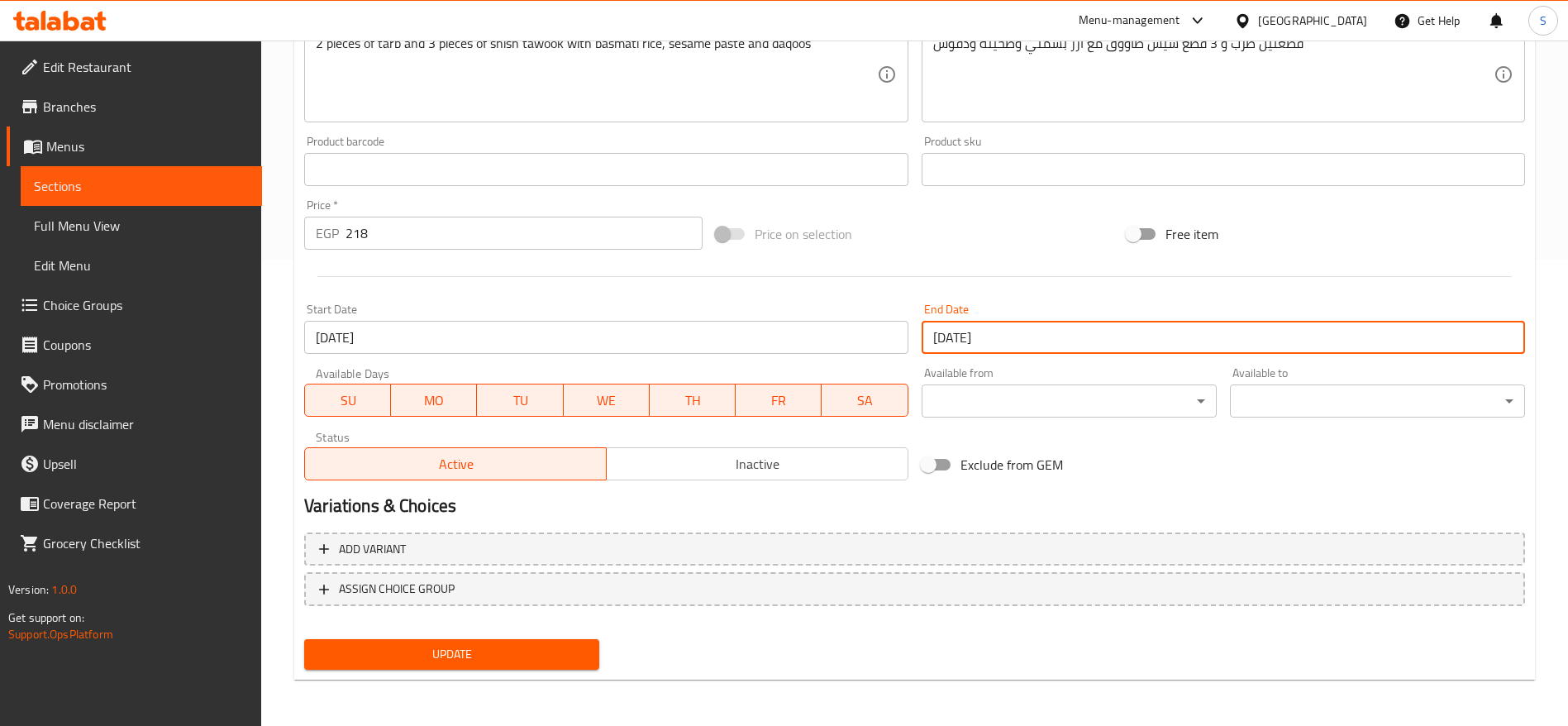
click at [579, 657] on span "Update" at bounding box center [452, 655] width 269 height 21
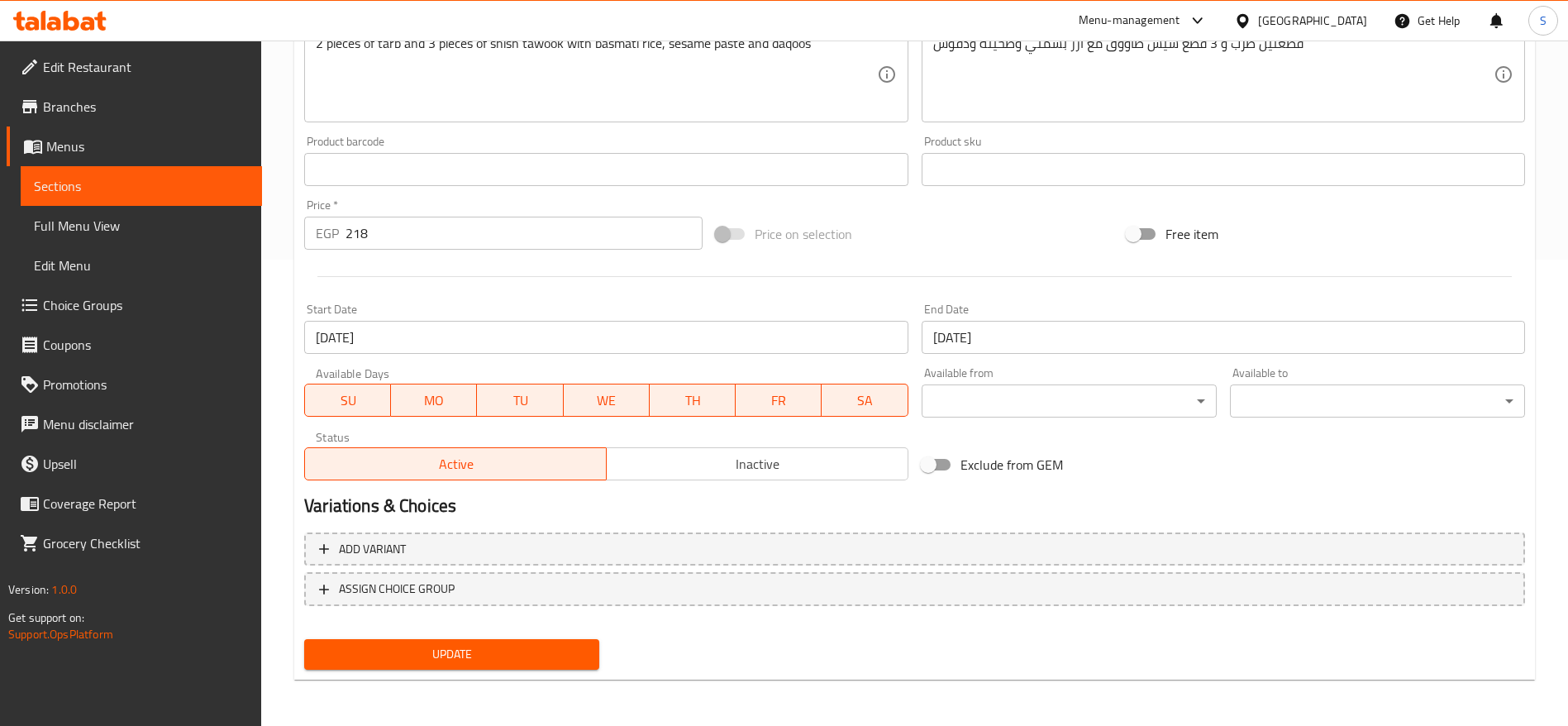
click at [92, 139] on span "Menus" at bounding box center [147, 146] width 202 height 20
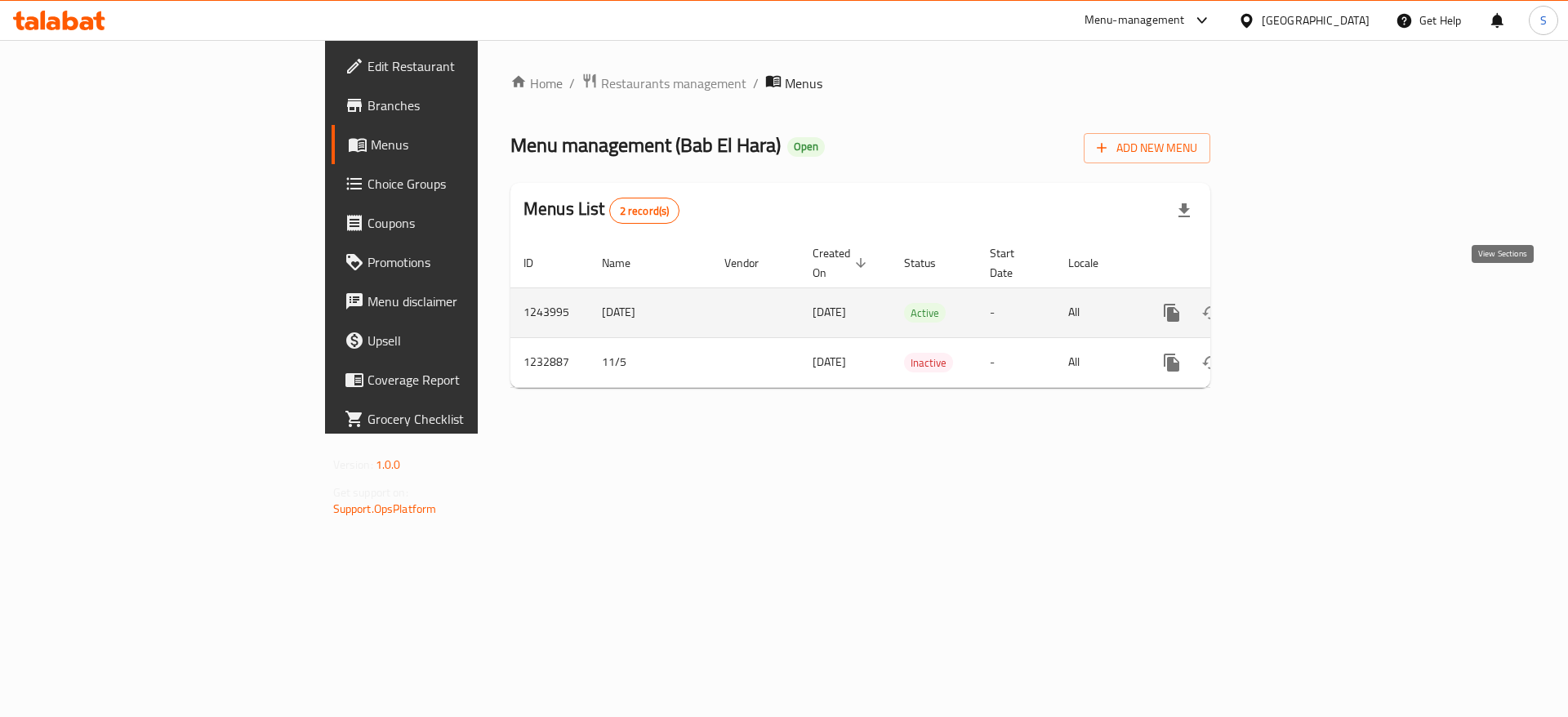
click at [1309, 293] on link "enhanced table" at bounding box center [1289, 313] width 39 height 39
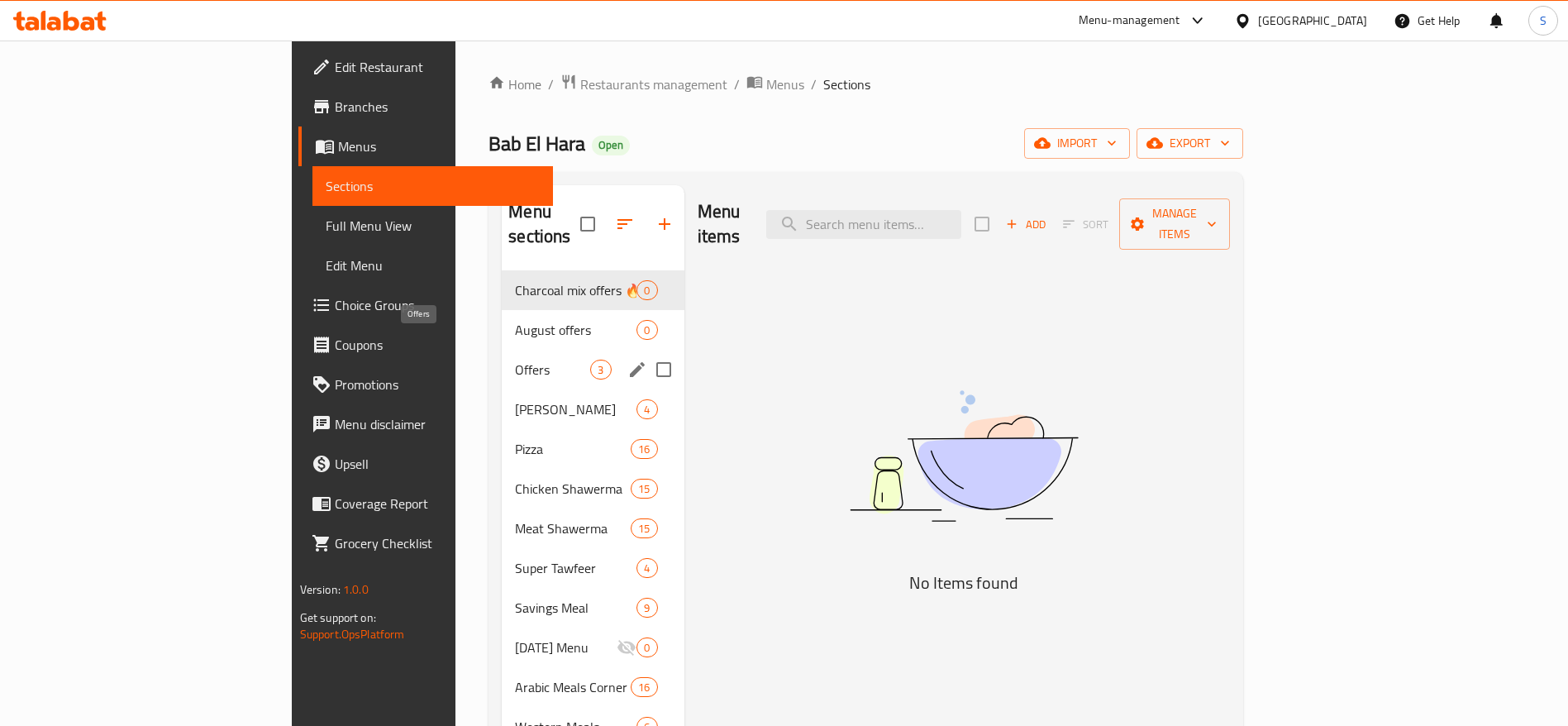
click at [515, 360] on span "Offers" at bounding box center [552, 369] width 75 height 20
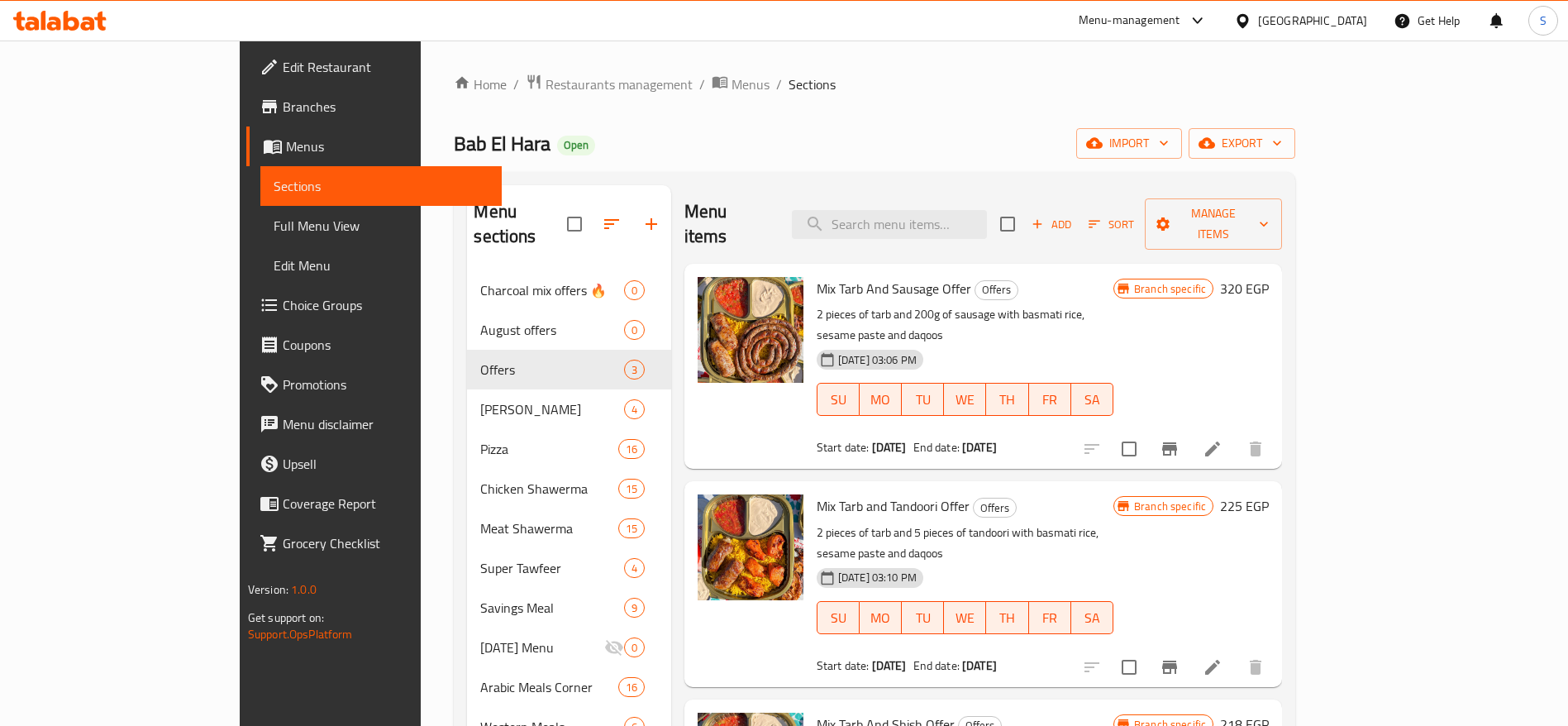
click at [1223, 439] on icon at bounding box center [1212, 449] width 20 height 20
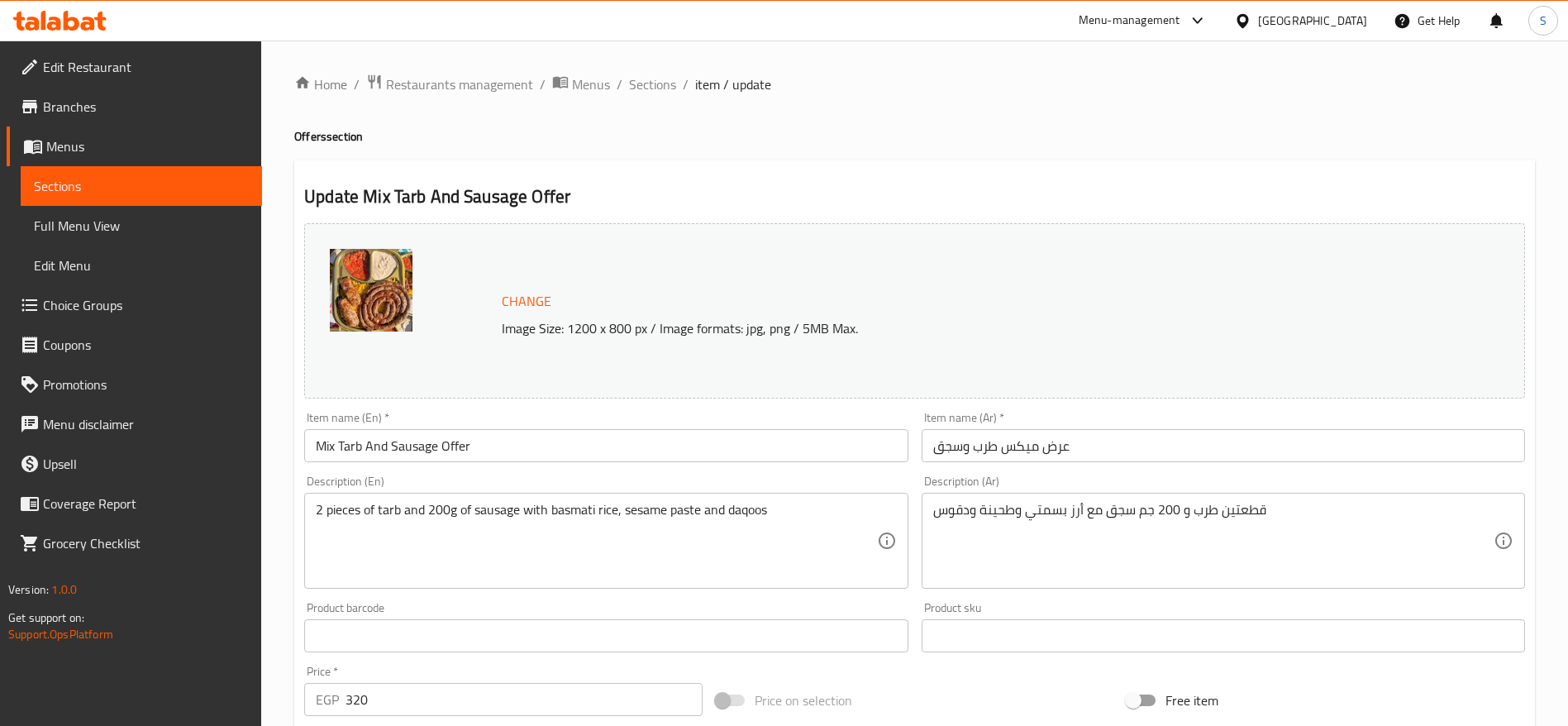
scroll to position [466, 0]
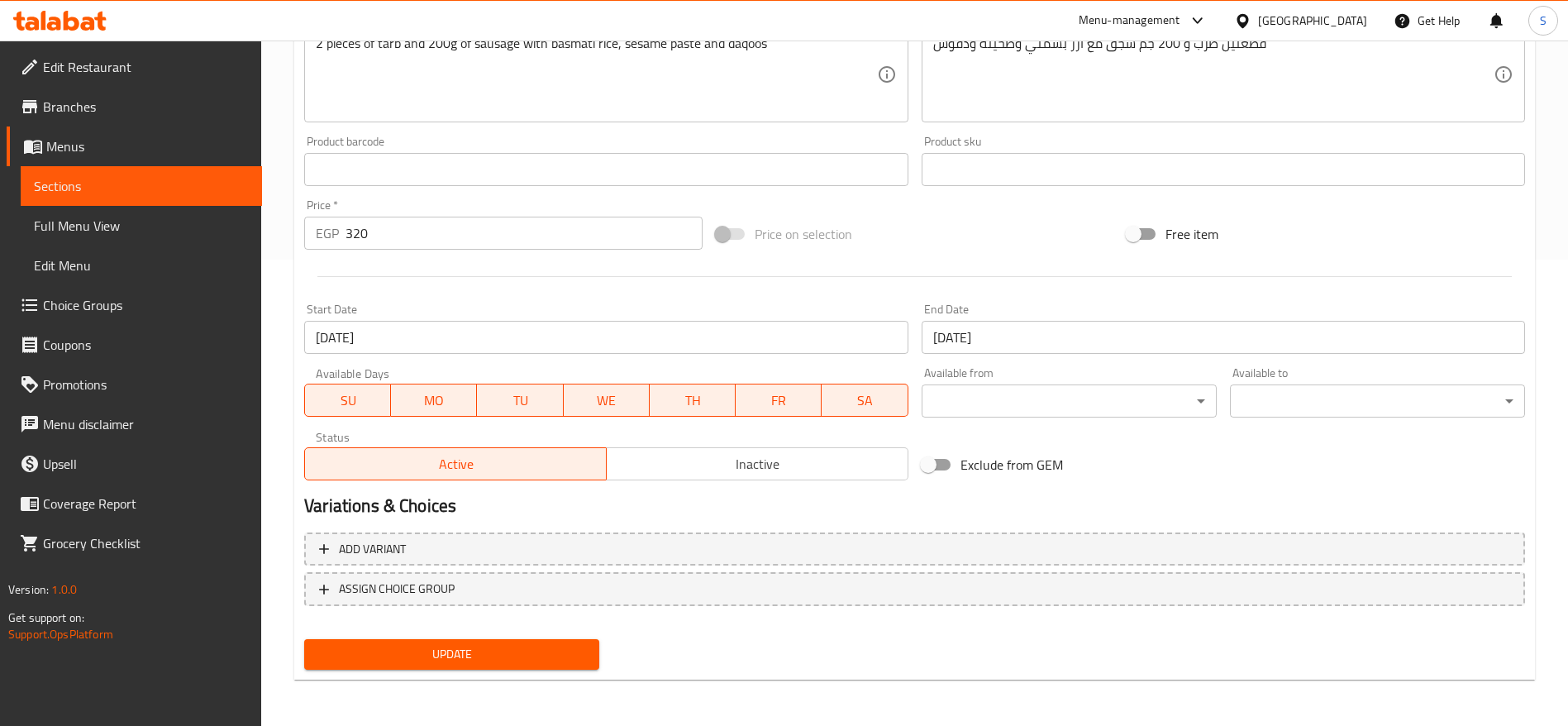
click at [810, 456] on span "Inactive" at bounding box center [757, 464] width 288 height 24
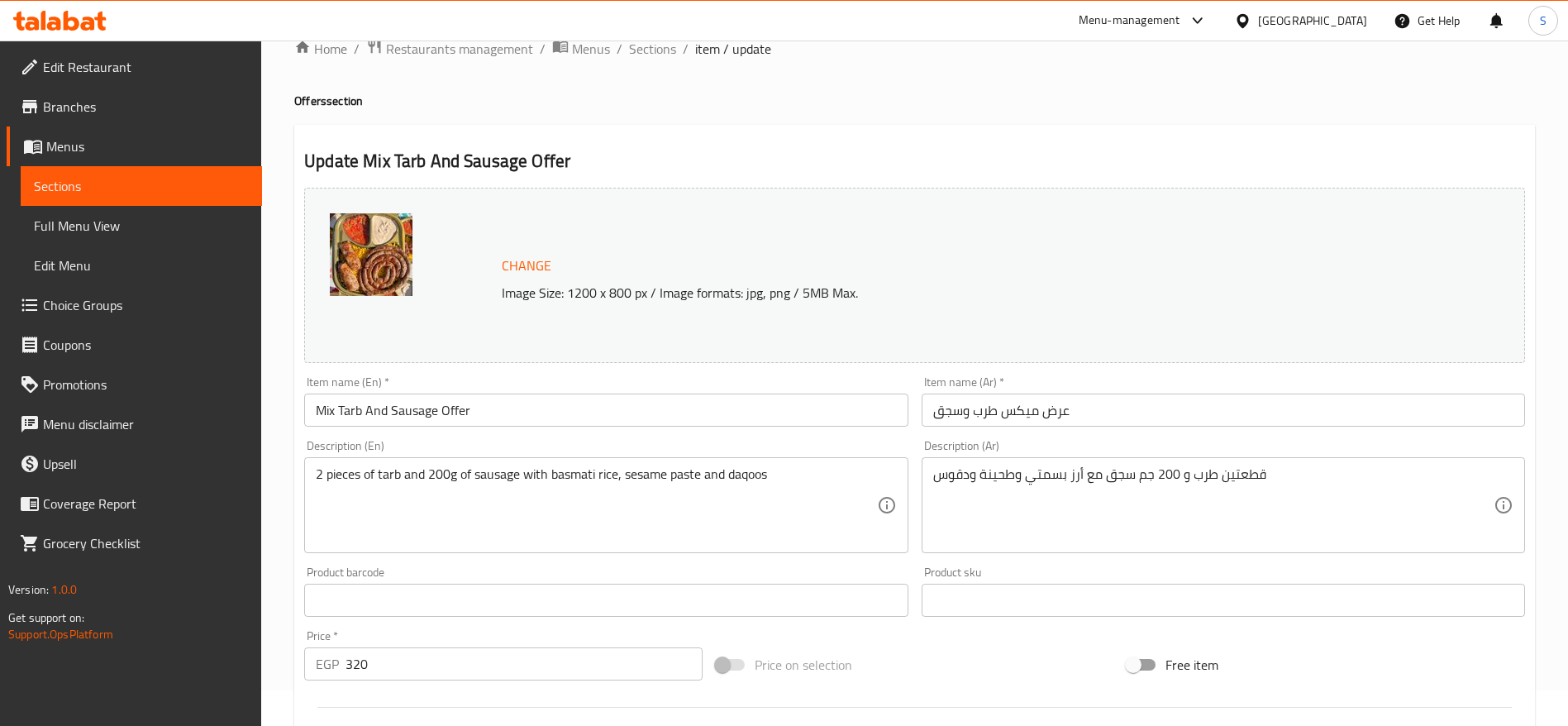
scroll to position [0, 0]
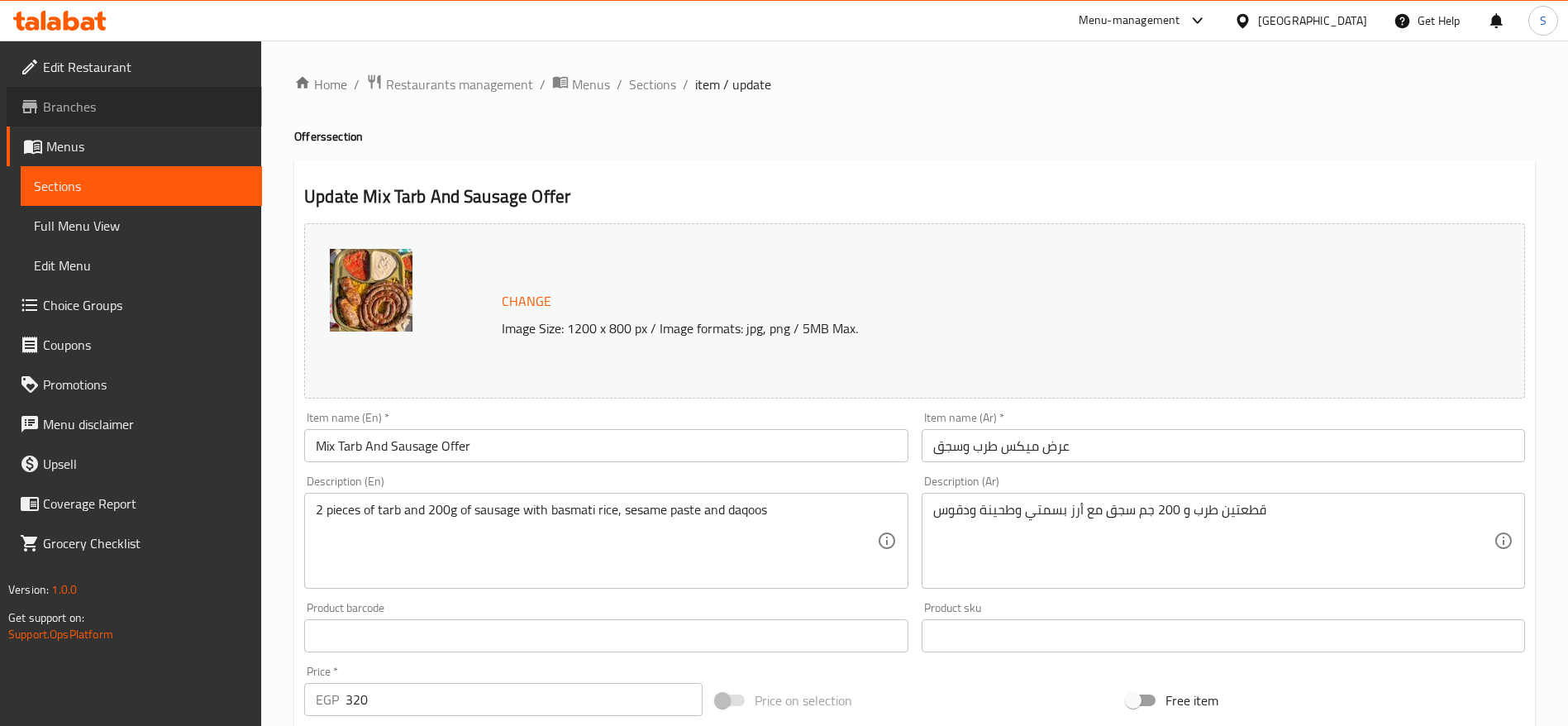
click at [80, 90] on link "Branches" at bounding box center [134, 107] width 256 height 40
